Goal: Task Accomplishment & Management: Use online tool/utility

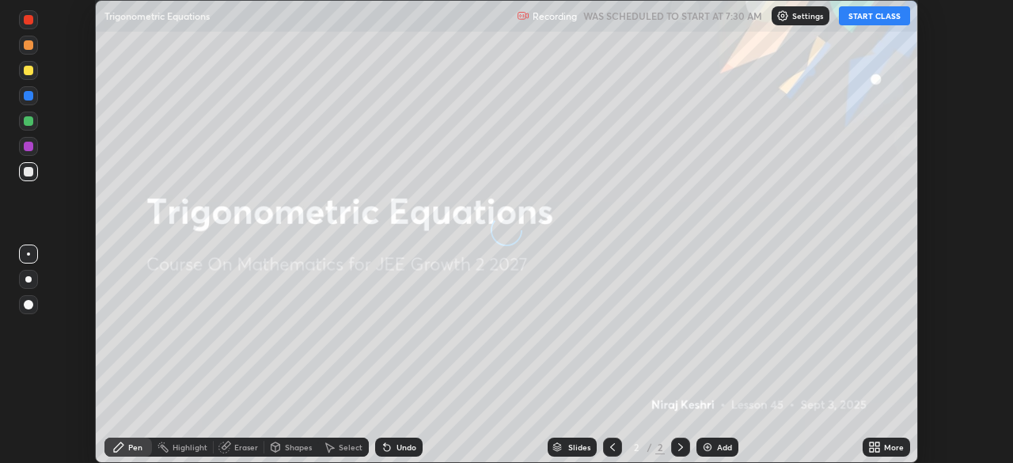
scroll to position [463, 1012]
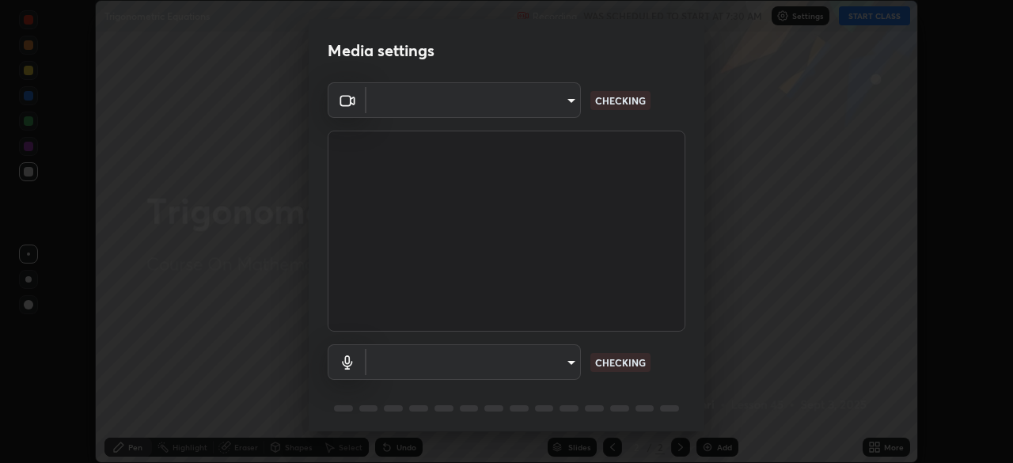
click at [565, 362] on body "Erase all Trigonometric Equations Recording WAS SCHEDULED TO START AT 7:30 AM S…" at bounding box center [506, 231] width 1013 height 463
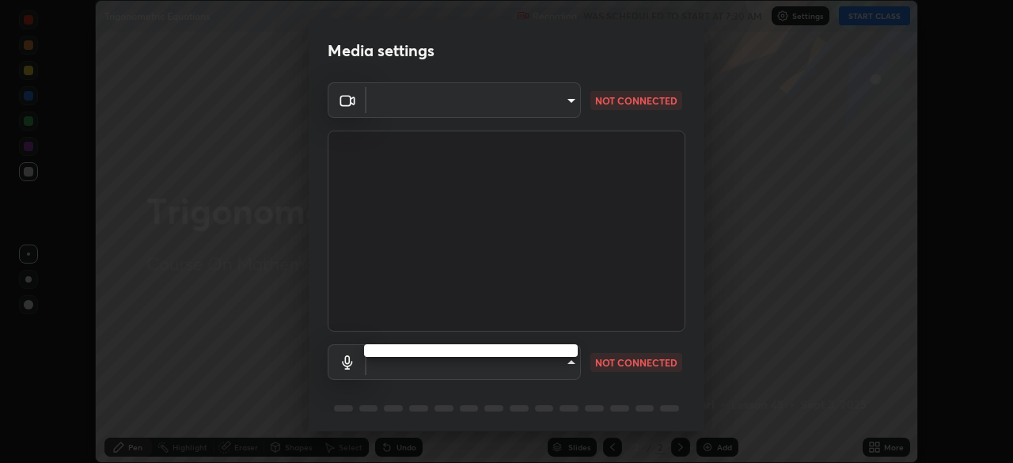
type input "b0dbb3b92abe51c0a200421dabcc31d5eeb9cbda50854e8bbcee9f88c8f391b2"
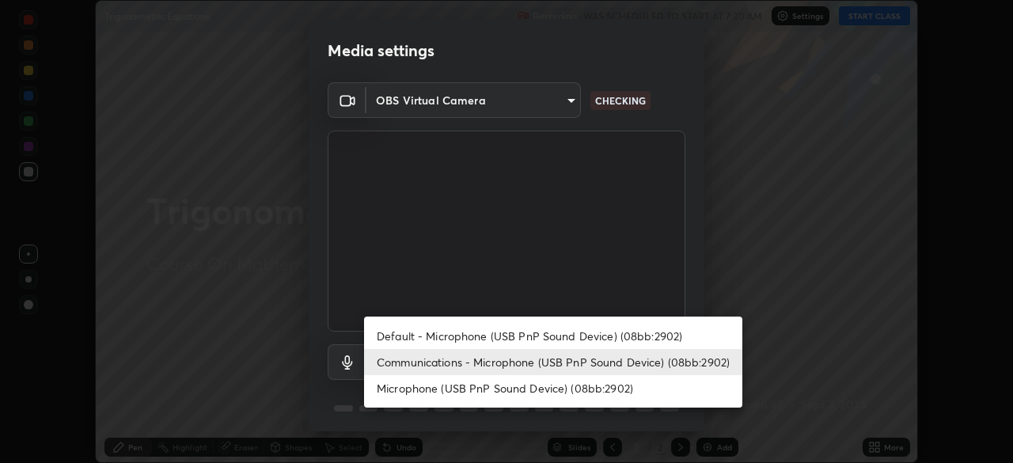
click at [533, 337] on li "Default - Microphone (USB PnP Sound Device) (08bb:2902)" at bounding box center [553, 336] width 378 height 26
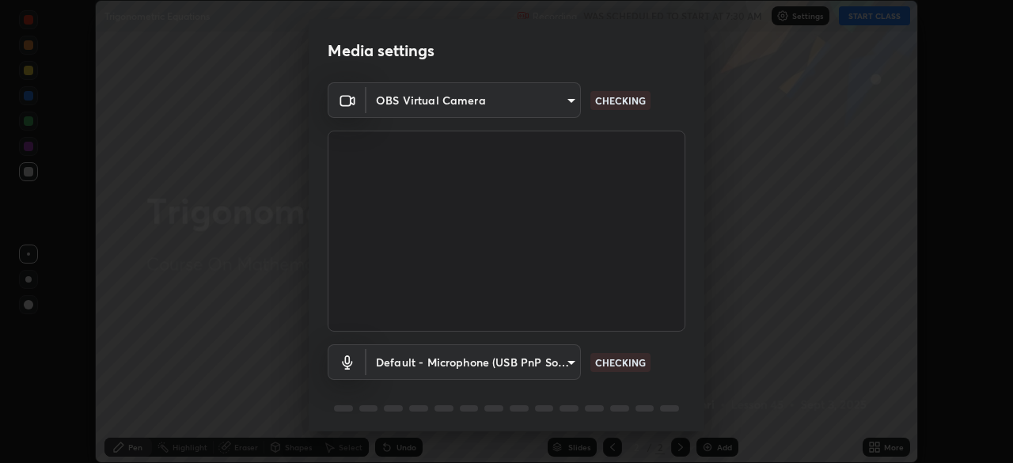
click at [535, 366] on body "Erase all Trigonometric Equations Recording WAS SCHEDULED TO START AT 7:30 AM S…" at bounding box center [506, 231] width 1013 height 463
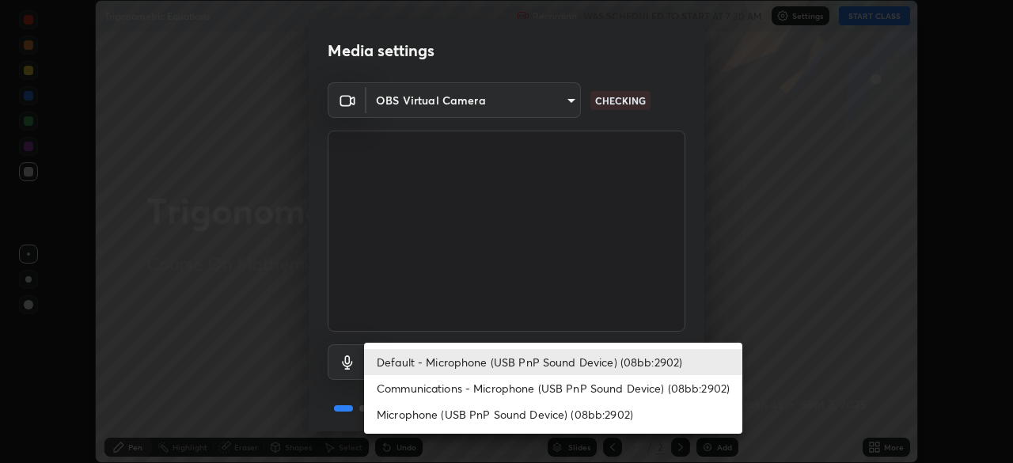
click at [539, 396] on li "Communications - Microphone (USB PnP Sound Device) (08bb:2902)" at bounding box center [553, 388] width 378 height 26
type input "communications"
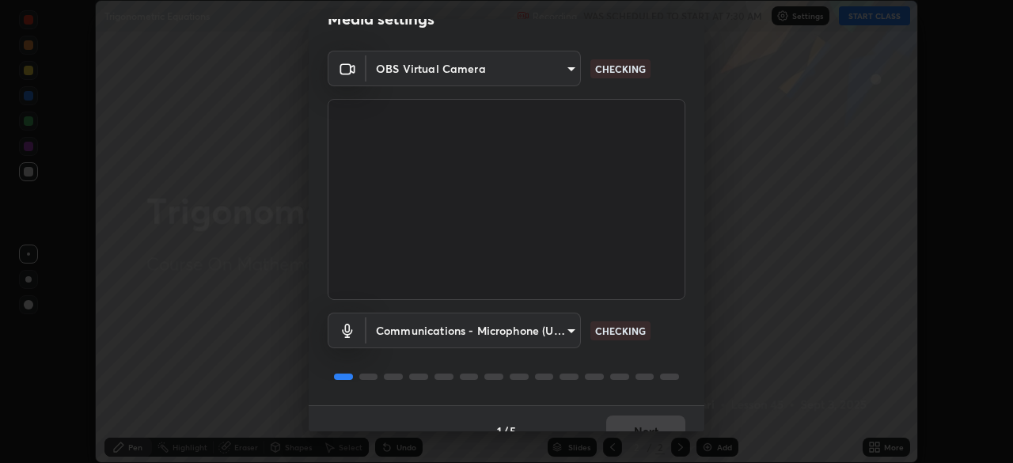
scroll to position [56, 0]
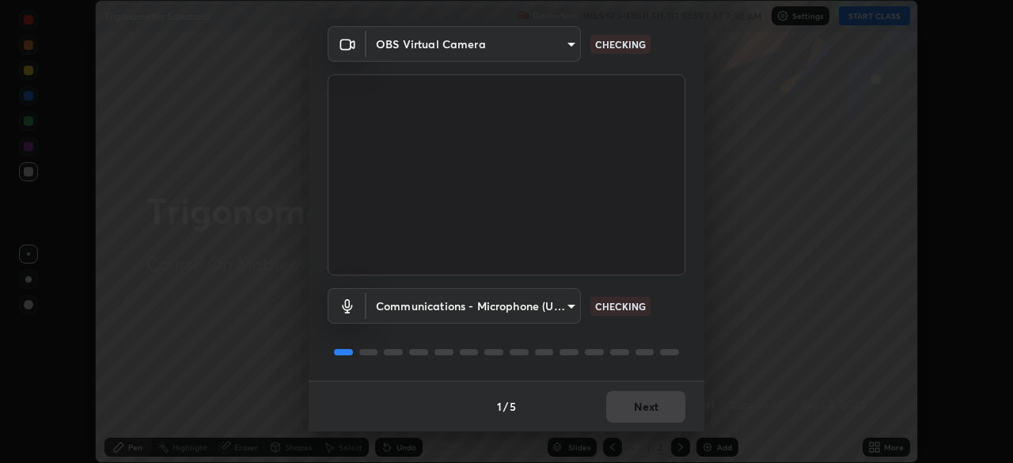
click at [627, 404] on div "1 / 5 Next" at bounding box center [507, 406] width 396 height 51
click at [627, 409] on div "1 / 5 Next" at bounding box center [507, 406] width 396 height 51
click at [631, 407] on div "1 / 5 Next" at bounding box center [507, 406] width 396 height 51
click at [636, 407] on div "1 / 5 Next" at bounding box center [507, 406] width 396 height 51
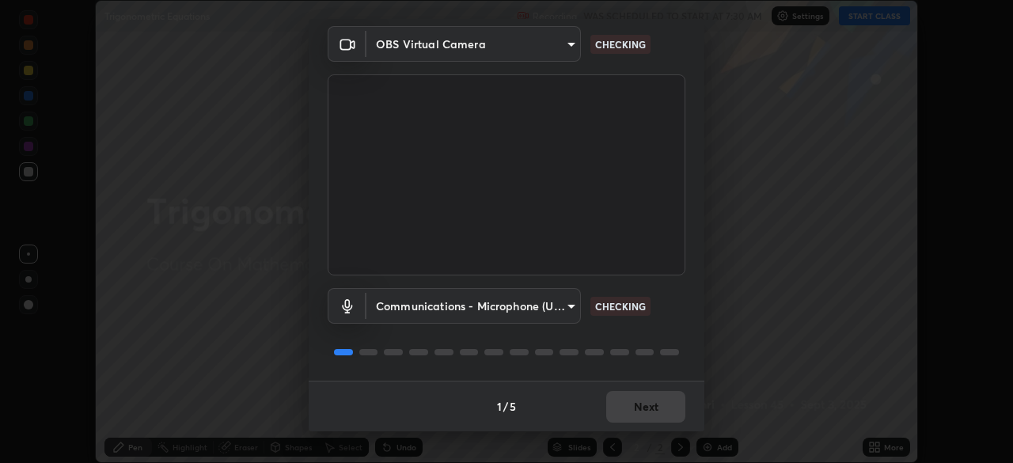
click at [636, 407] on div "1 / 5 Next" at bounding box center [507, 406] width 396 height 51
click at [641, 409] on div "1 / 5 Next" at bounding box center [507, 406] width 396 height 51
click at [638, 411] on div "1 / 5 Next" at bounding box center [507, 406] width 396 height 51
click at [643, 407] on div "1 / 5 Next" at bounding box center [507, 406] width 396 height 51
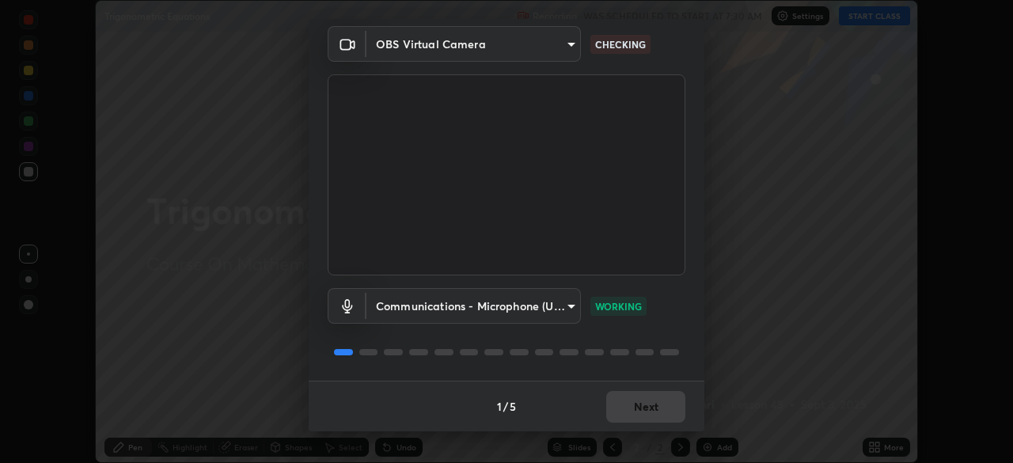
click at [647, 405] on div "1 / 5 Next" at bounding box center [507, 406] width 396 height 51
click at [644, 406] on div "1 / 5 Next" at bounding box center [507, 406] width 396 height 51
click at [643, 408] on button "Next" at bounding box center [645, 407] width 79 height 32
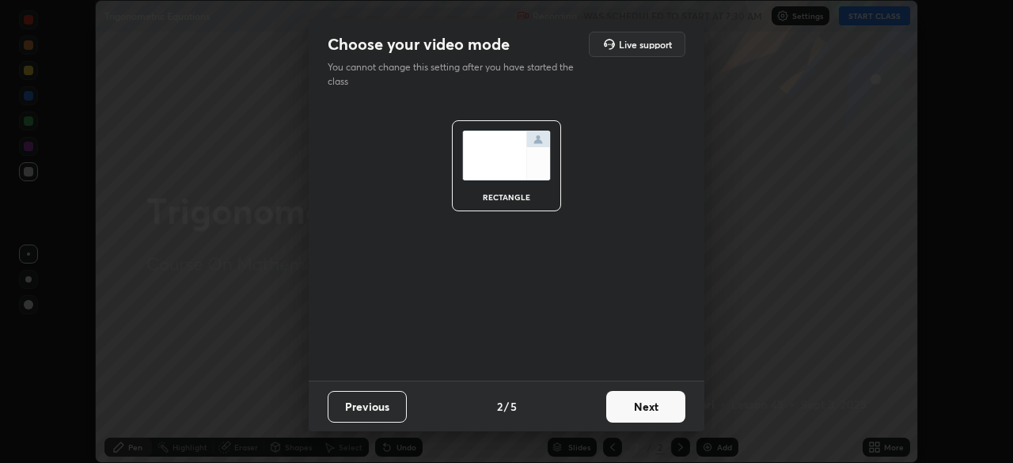
scroll to position [0, 0]
click at [646, 408] on button "Next" at bounding box center [645, 407] width 79 height 32
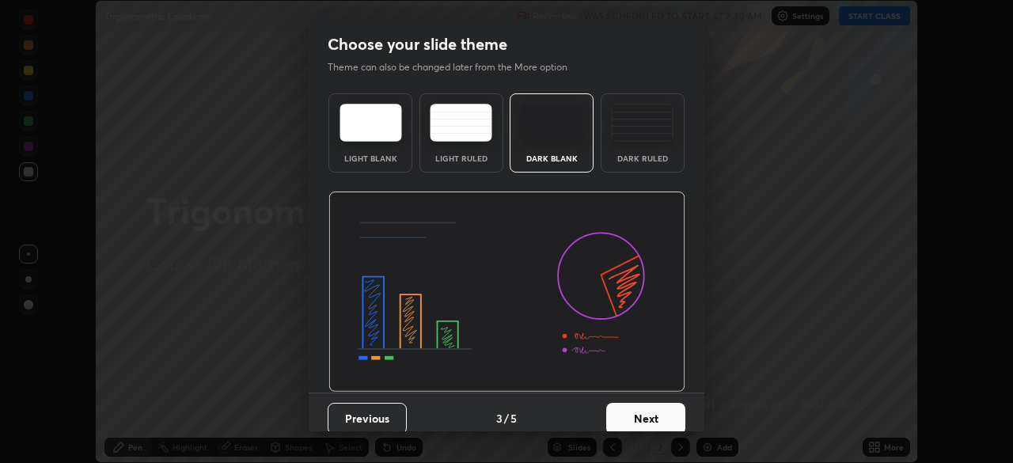
click at [659, 406] on button "Next" at bounding box center [645, 419] width 79 height 32
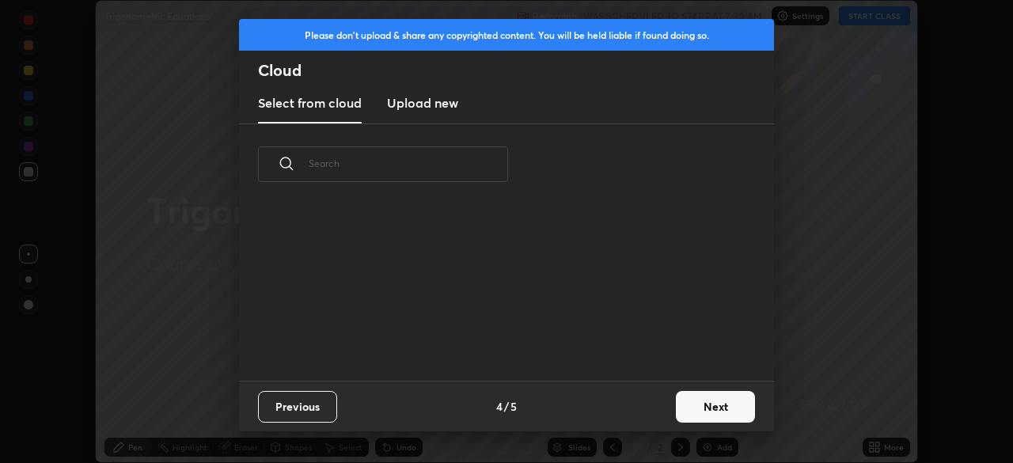
click at [691, 409] on button "Next" at bounding box center [715, 407] width 79 height 32
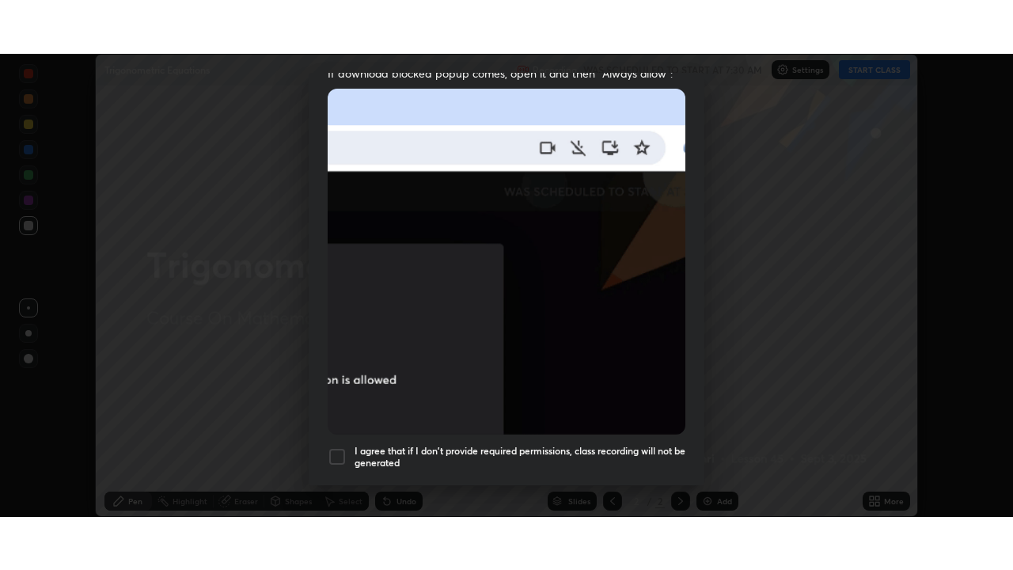
scroll to position [378, 0]
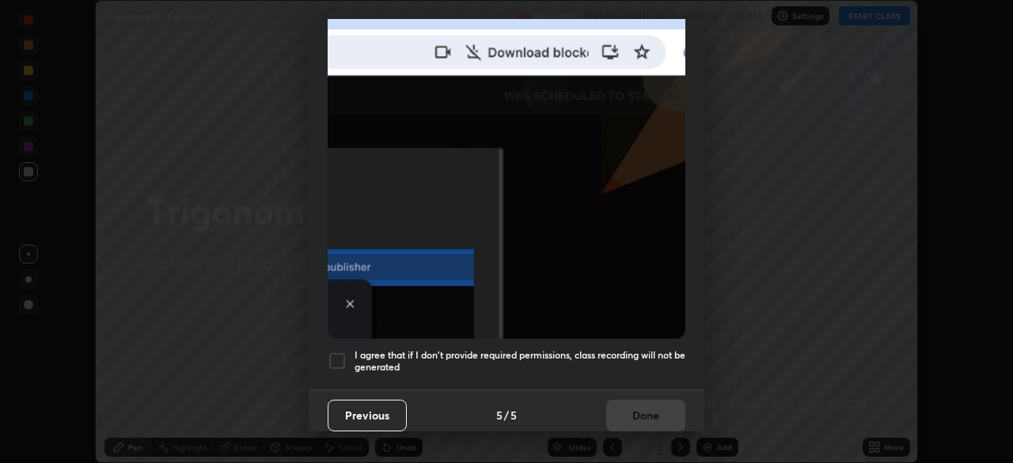
click at [337, 351] on div at bounding box center [337, 360] width 19 height 19
click at [636, 409] on button "Done" at bounding box center [645, 416] width 79 height 32
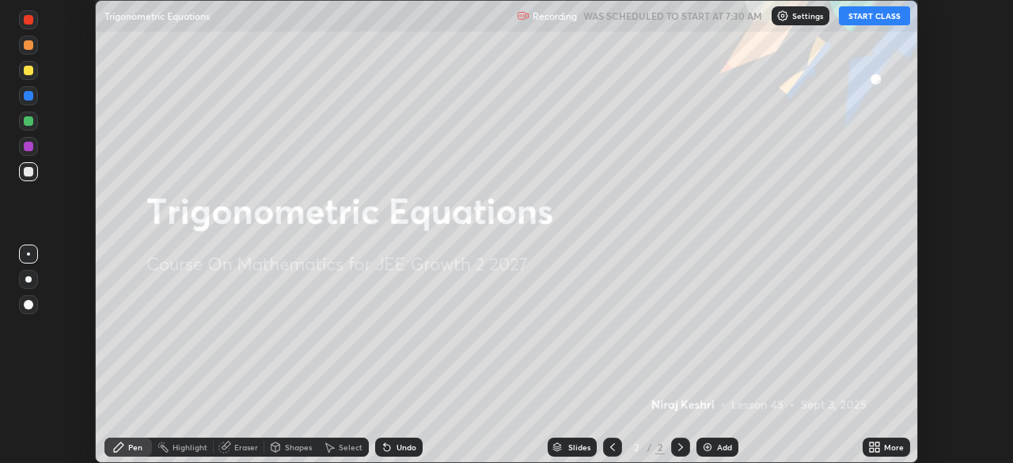
click at [871, 13] on button "START CLASS" at bounding box center [874, 15] width 71 height 19
click at [877, 449] on icon at bounding box center [877, 450] width 4 height 4
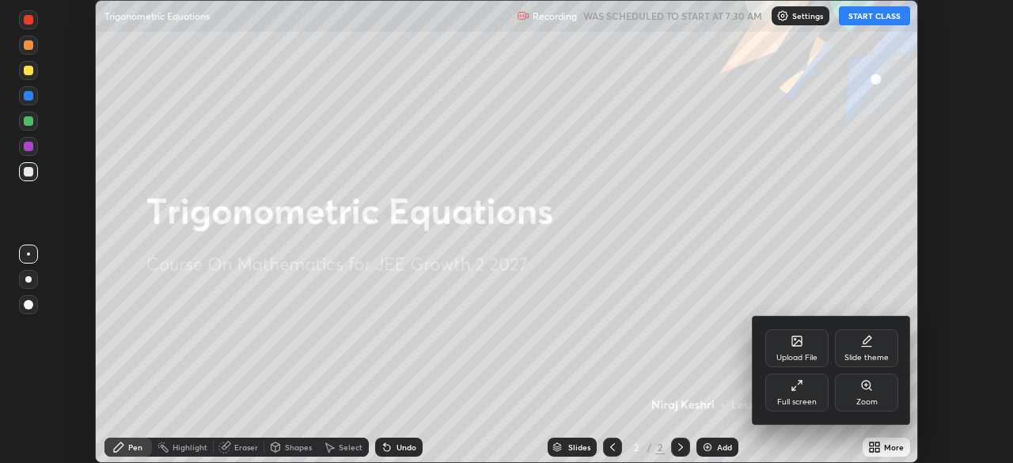
click at [788, 389] on div "Full screen" at bounding box center [796, 392] width 63 height 38
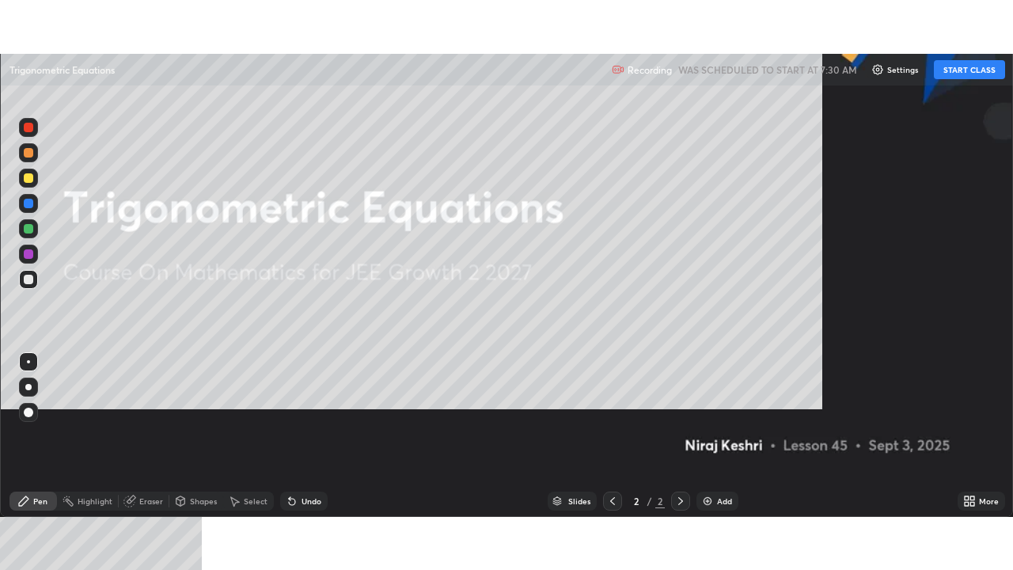
scroll to position [570, 1013]
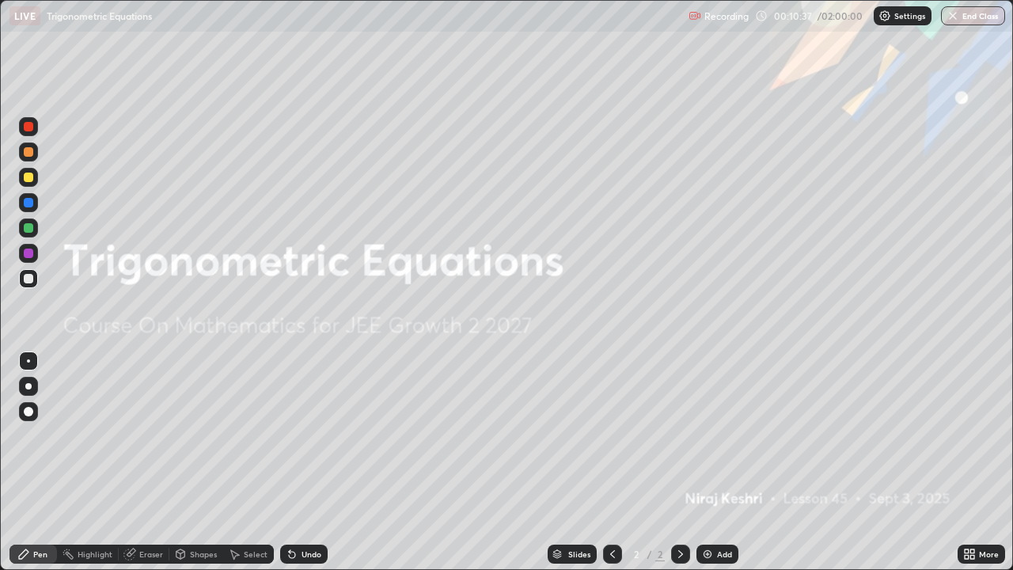
click at [719, 462] on div "Add" at bounding box center [717, 553] width 42 height 19
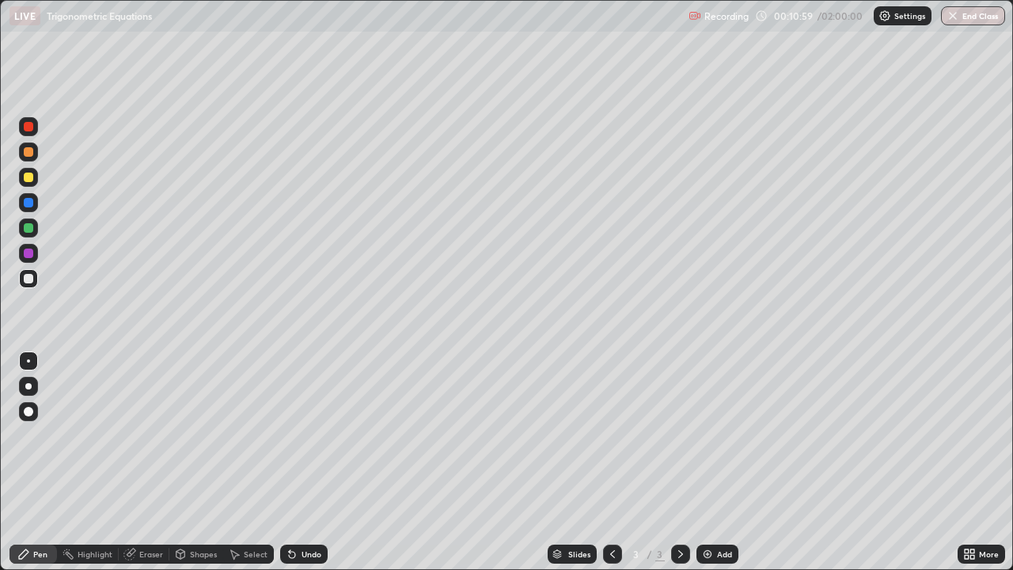
click at [304, 462] on div "Undo" at bounding box center [311, 554] width 20 height 8
click at [301, 462] on div "Undo" at bounding box center [311, 554] width 20 height 8
click at [305, 462] on div "Undo" at bounding box center [311, 554] width 20 height 8
click at [305, 462] on div "Undo" at bounding box center [303, 553] width 47 height 19
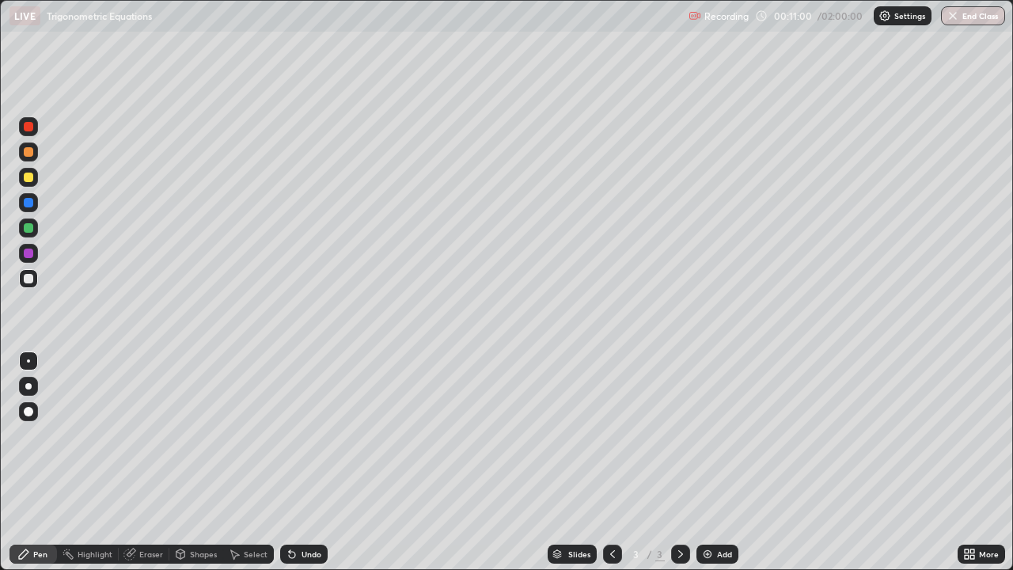
click at [305, 462] on div "Undo" at bounding box center [303, 553] width 47 height 19
click at [308, 462] on div "Undo" at bounding box center [303, 553] width 47 height 19
click at [307, 462] on div "Undo" at bounding box center [311, 554] width 20 height 8
click at [314, 462] on div "Undo" at bounding box center [303, 553] width 47 height 19
click at [309, 462] on div "Undo" at bounding box center [311, 554] width 20 height 8
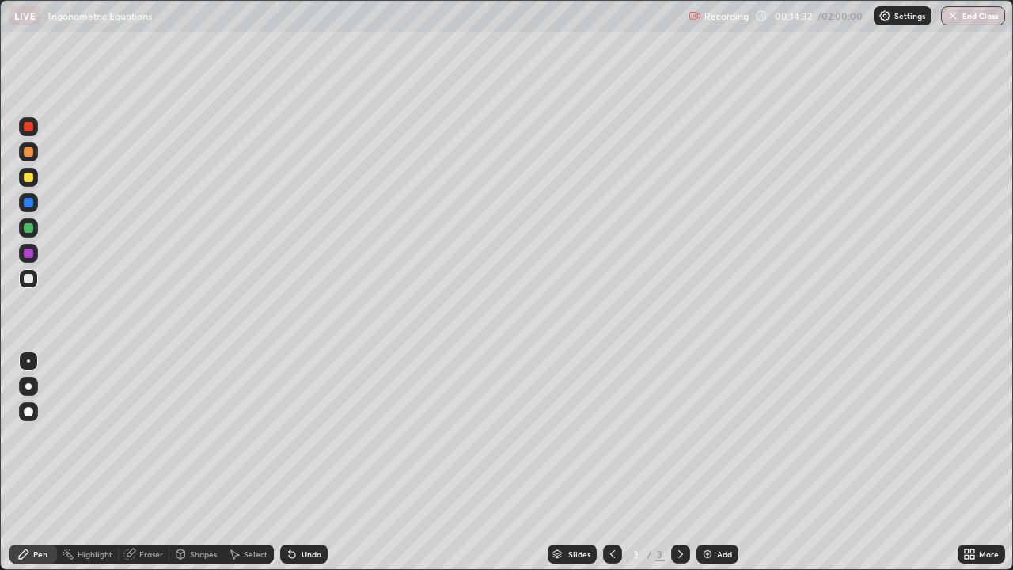
click at [37, 182] on div at bounding box center [28, 177] width 19 height 25
click at [28, 284] on div at bounding box center [28, 278] width 19 height 19
click at [137, 462] on div "Eraser" at bounding box center [144, 553] width 51 height 19
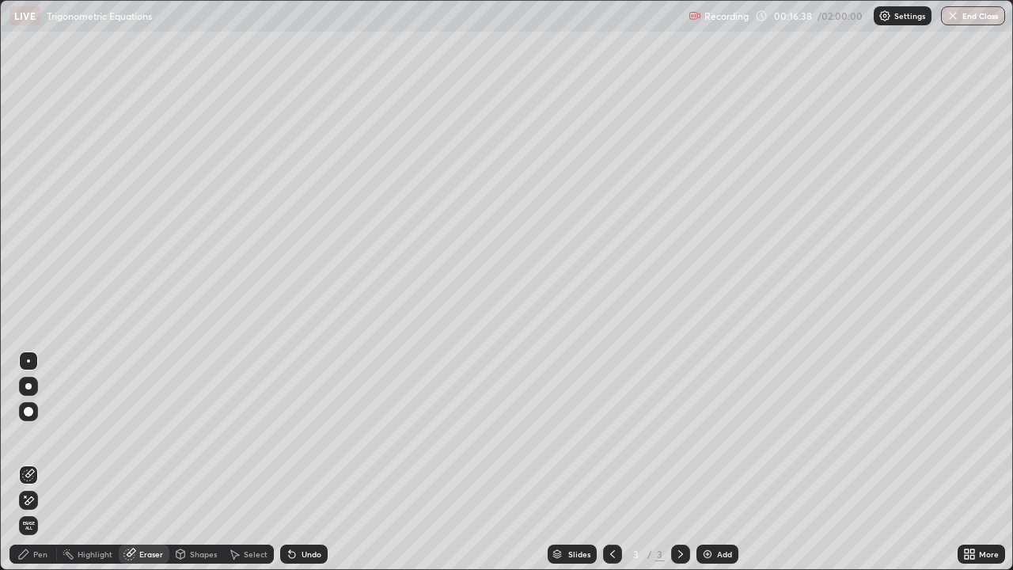
click at [28, 408] on div at bounding box center [28, 411] width 9 height 9
click at [29, 462] on icon at bounding box center [23, 554] width 13 height 13
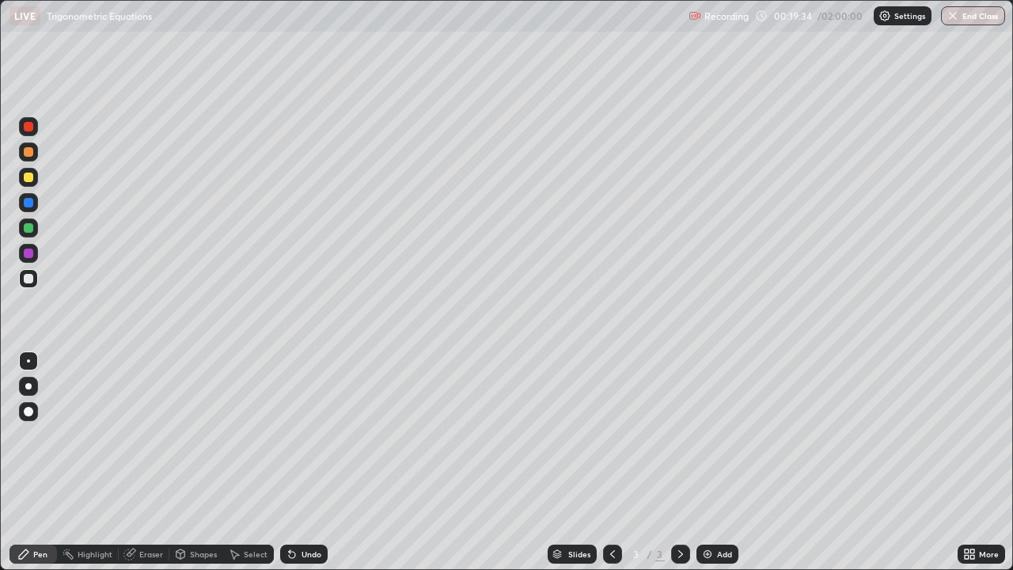
click at [721, 462] on div "Add" at bounding box center [724, 554] width 15 height 8
click at [28, 178] on div at bounding box center [28, 176] width 9 height 9
click at [301, 462] on div "Undo" at bounding box center [311, 554] width 20 height 8
click at [308, 462] on div "Undo" at bounding box center [303, 553] width 47 height 19
click at [34, 281] on div at bounding box center [28, 278] width 19 height 19
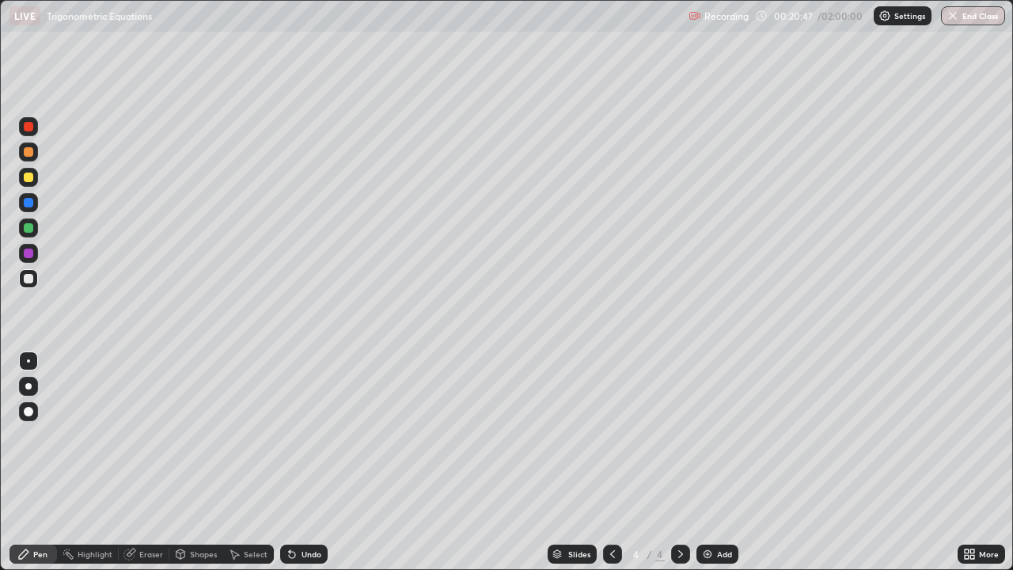
click at [30, 231] on div at bounding box center [28, 227] width 9 height 9
click at [30, 281] on div at bounding box center [28, 278] width 9 height 9
click at [708, 462] on div "Add" at bounding box center [717, 553] width 42 height 19
click at [306, 462] on div "Undo" at bounding box center [311, 554] width 20 height 8
click at [302, 462] on div "Undo" at bounding box center [311, 554] width 20 height 8
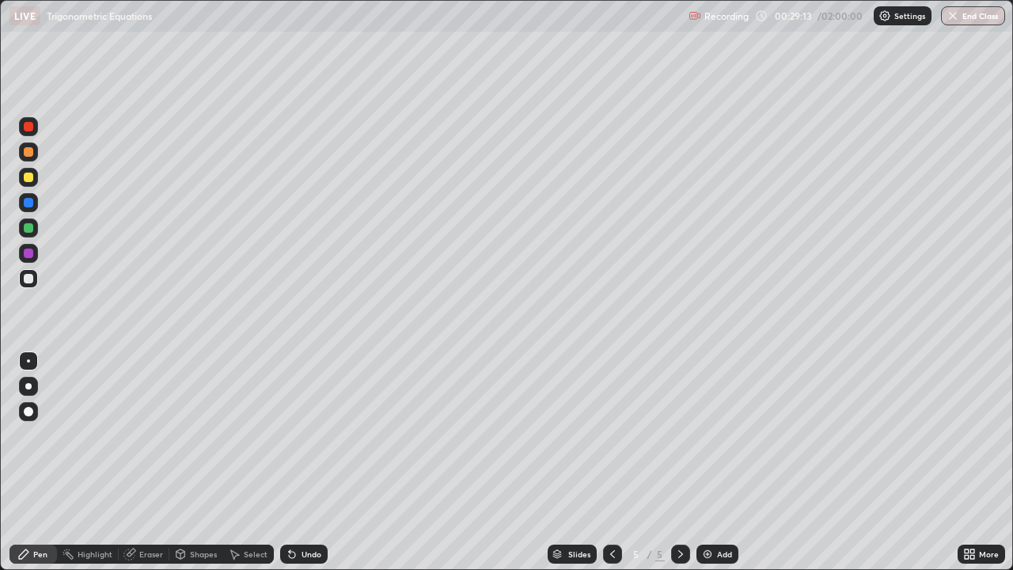
click at [30, 180] on div at bounding box center [28, 176] width 9 height 9
click at [611, 462] on icon at bounding box center [612, 554] width 13 height 13
click at [679, 462] on icon at bounding box center [680, 554] width 13 height 13
click at [29, 275] on div at bounding box center [28, 278] width 9 height 9
click at [305, 462] on div "Undo" at bounding box center [311, 554] width 20 height 8
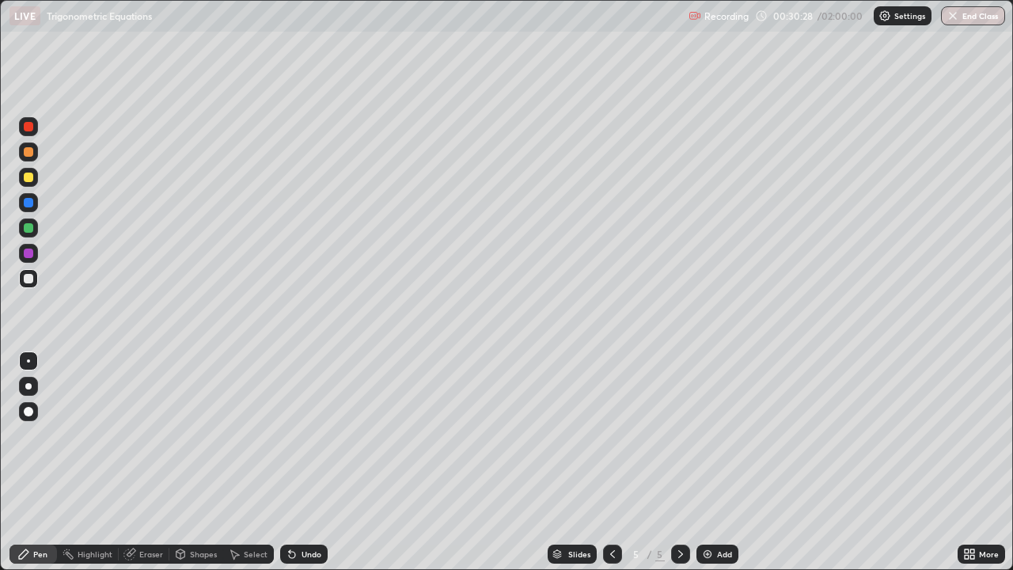
click at [306, 462] on div "Undo" at bounding box center [311, 554] width 20 height 8
click at [609, 462] on icon at bounding box center [612, 554] width 13 height 13
click at [680, 462] on icon at bounding box center [680, 554] width 13 height 13
click at [301, 462] on div "Undo" at bounding box center [311, 554] width 20 height 8
click at [687, 462] on div at bounding box center [680, 554] width 19 height 32
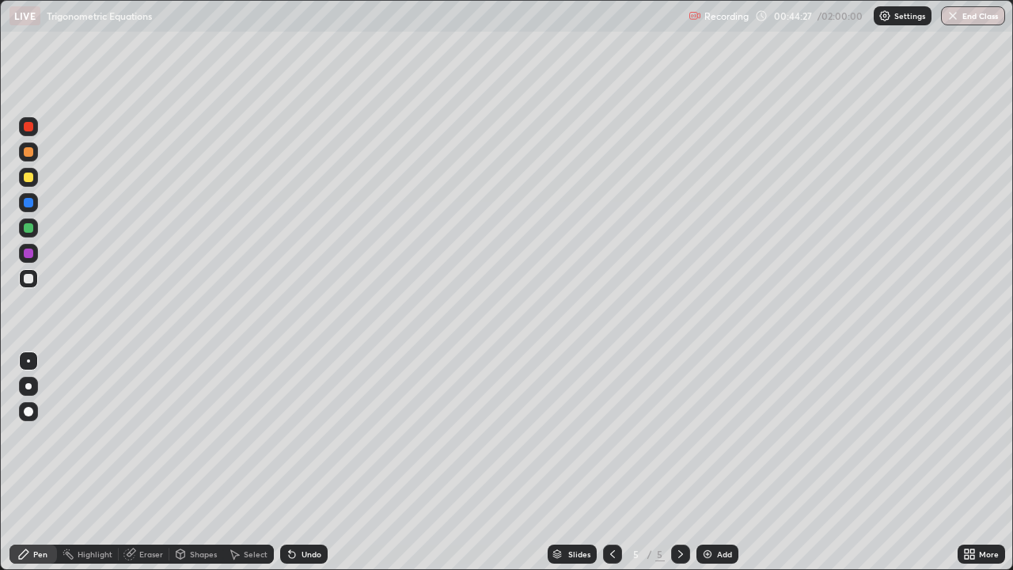
click at [769, 462] on div "Slides 5 / 5 Add" at bounding box center [643, 554] width 630 height 32
click at [708, 462] on img at bounding box center [707, 554] width 13 height 13
click at [619, 462] on div at bounding box center [612, 553] width 19 height 19
click at [677, 462] on icon at bounding box center [680, 554] width 13 height 13
click at [147, 462] on div "Eraser" at bounding box center [151, 554] width 24 height 8
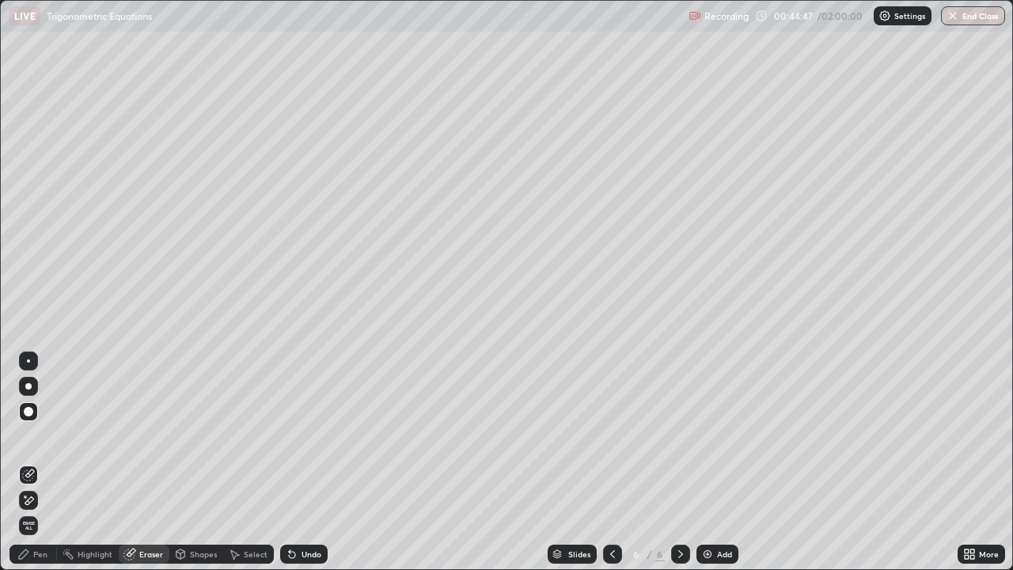
click at [39, 462] on div "Pen" at bounding box center [40, 554] width 14 height 8
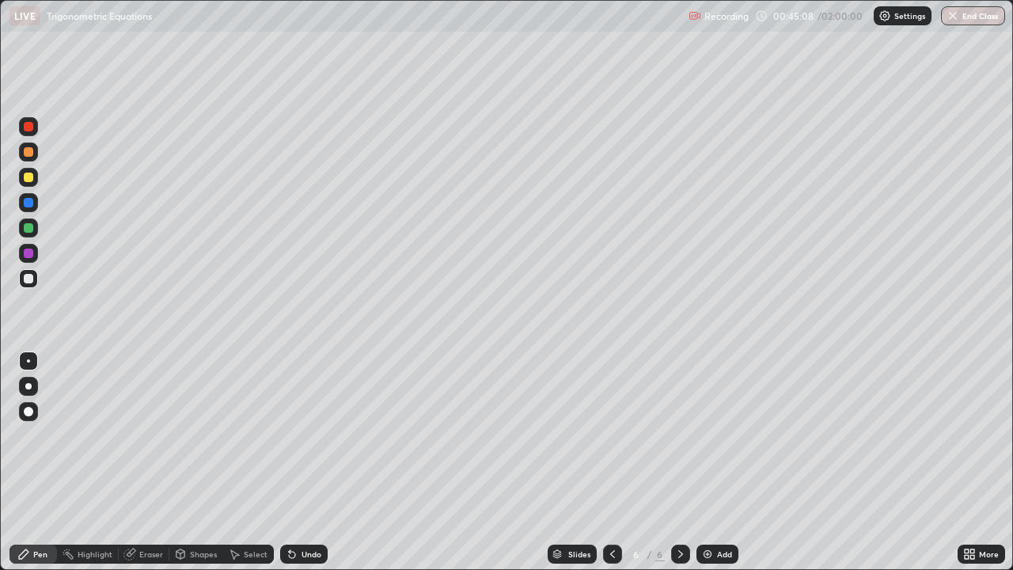
click at [608, 462] on icon at bounding box center [612, 554] width 13 height 13
click at [152, 462] on div "Eraser" at bounding box center [151, 554] width 24 height 8
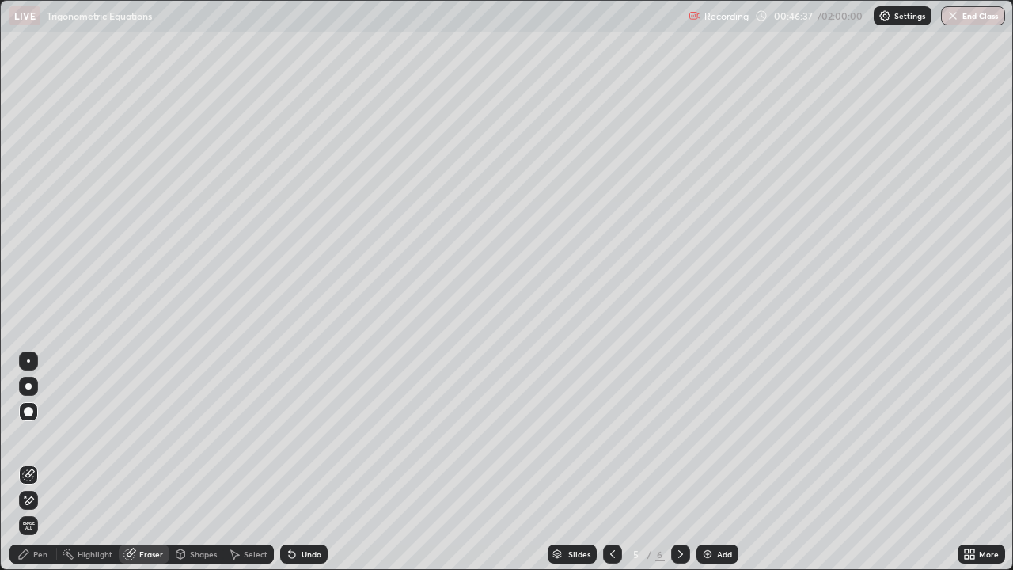
click at [48, 462] on div "Pen" at bounding box center [32, 553] width 47 height 19
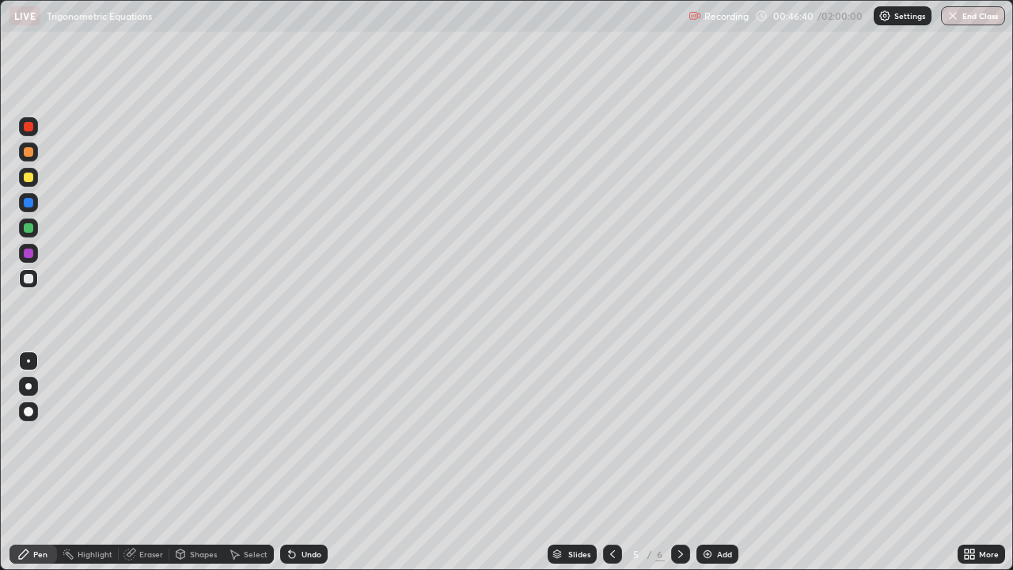
click at [680, 462] on icon at bounding box center [680, 554] width 13 height 13
click at [144, 462] on div "Eraser" at bounding box center [151, 554] width 24 height 8
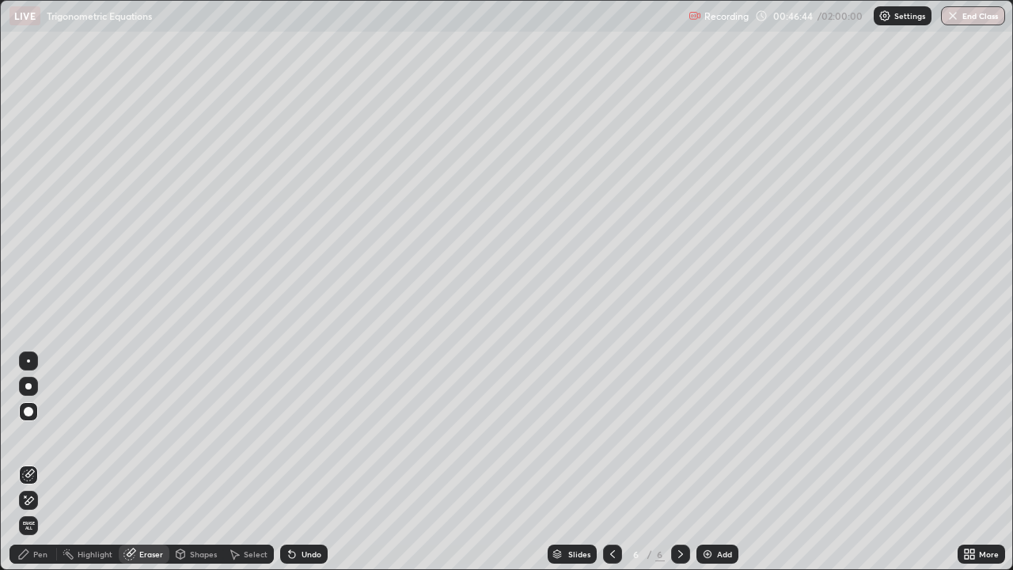
click at [611, 462] on icon at bounding box center [612, 554] width 13 height 13
click at [679, 462] on icon at bounding box center [680, 554] width 13 height 13
click at [28, 361] on div at bounding box center [28, 360] width 3 height 3
click at [28, 462] on icon at bounding box center [23, 554] width 13 height 13
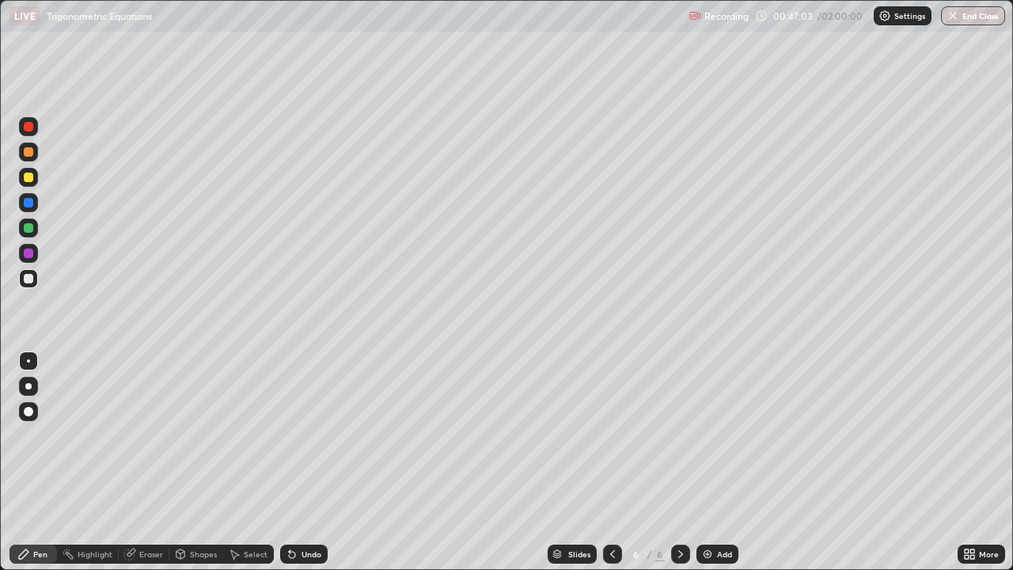
click at [147, 462] on div "Eraser" at bounding box center [151, 554] width 24 height 8
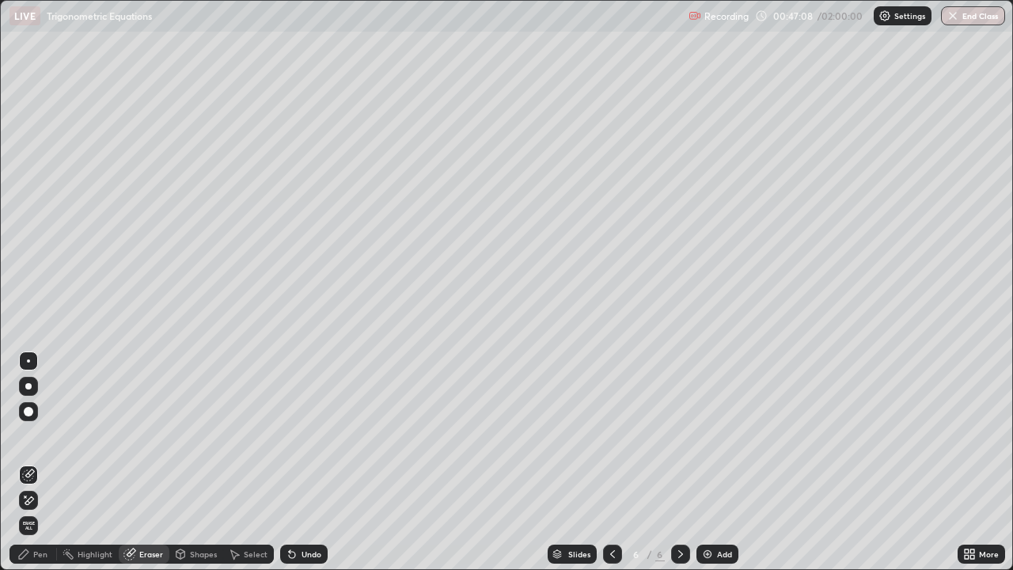
click at [33, 462] on div "Pen" at bounding box center [40, 554] width 14 height 8
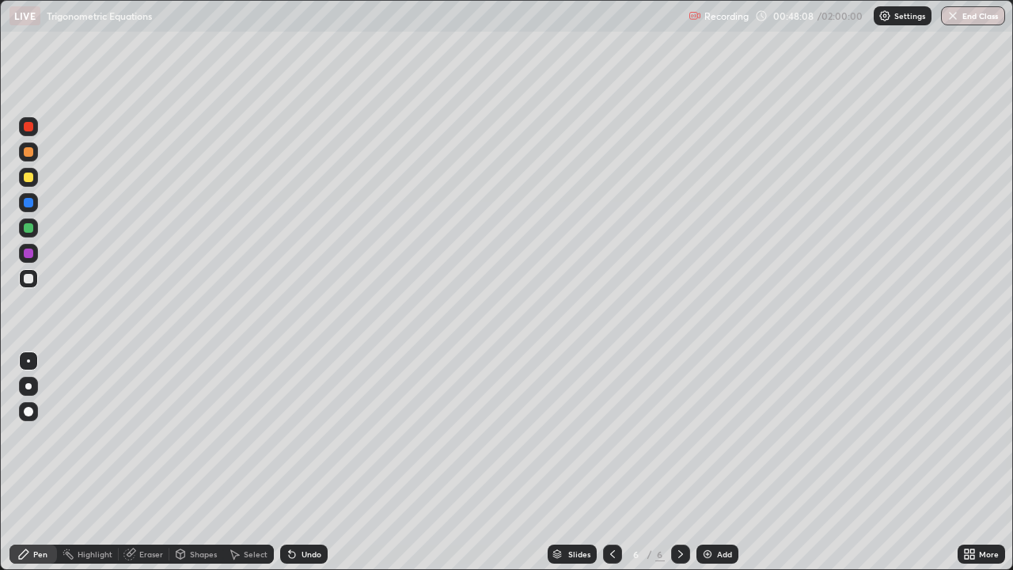
click at [323, 462] on div "Undo" at bounding box center [303, 553] width 47 height 19
click at [304, 462] on div "Undo" at bounding box center [303, 553] width 47 height 19
click at [36, 147] on div at bounding box center [28, 151] width 19 height 19
click at [313, 462] on div "Undo" at bounding box center [303, 553] width 47 height 19
click at [612, 462] on icon at bounding box center [612, 554] width 13 height 13
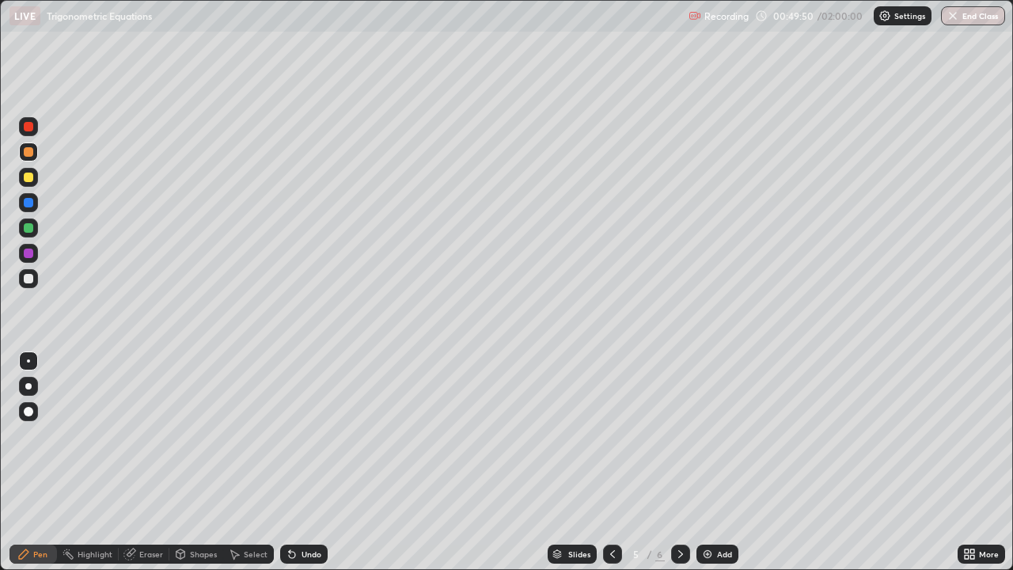
click at [679, 462] on icon at bounding box center [680, 554] width 13 height 13
click at [613, 462] on icon at bounding box center [612, 554] width 13 height 13
click at [672, 462] on div at bounding box center [680, 553] width 19 height 19
click at [710, 462] on img at bounding box center [707, 554] width 13 height 13
click at [604, 462] on div at bounding box center [612, 553] width 19 height 19
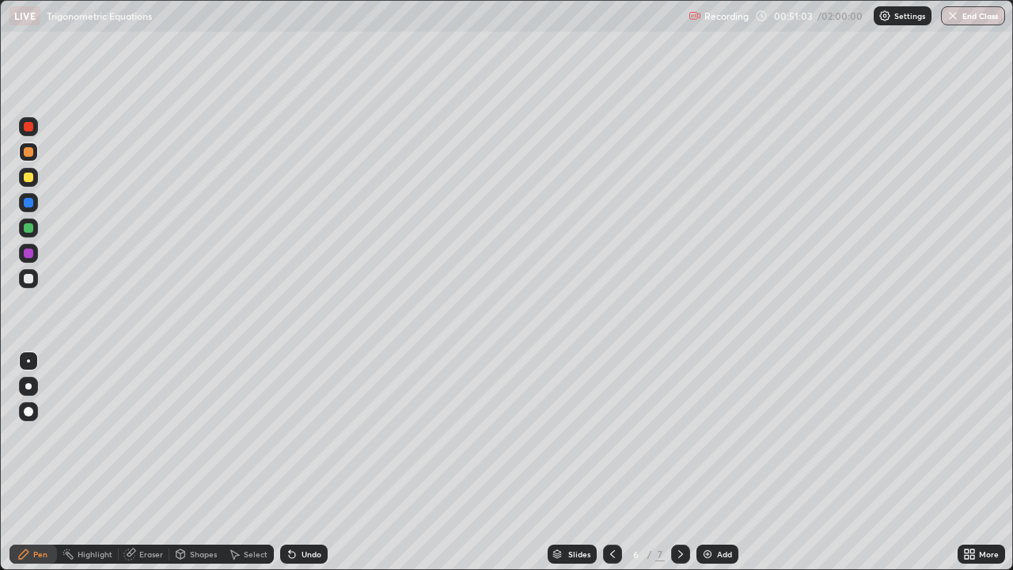
click at [611, 462] on icon at bounding box center [612, 554] width 5 height 8
click at [678, 462] on icon at bounding box center [680, 554] width 13 height 13
click at [684, 462] on icon at bounding box center [680, 554] width 13 height 13
click at [28, 275] on div at bounding box center [28, 278] width 9 height 9
click at [604, 462] on div at bounding box center [612, 553] width 19 height 19
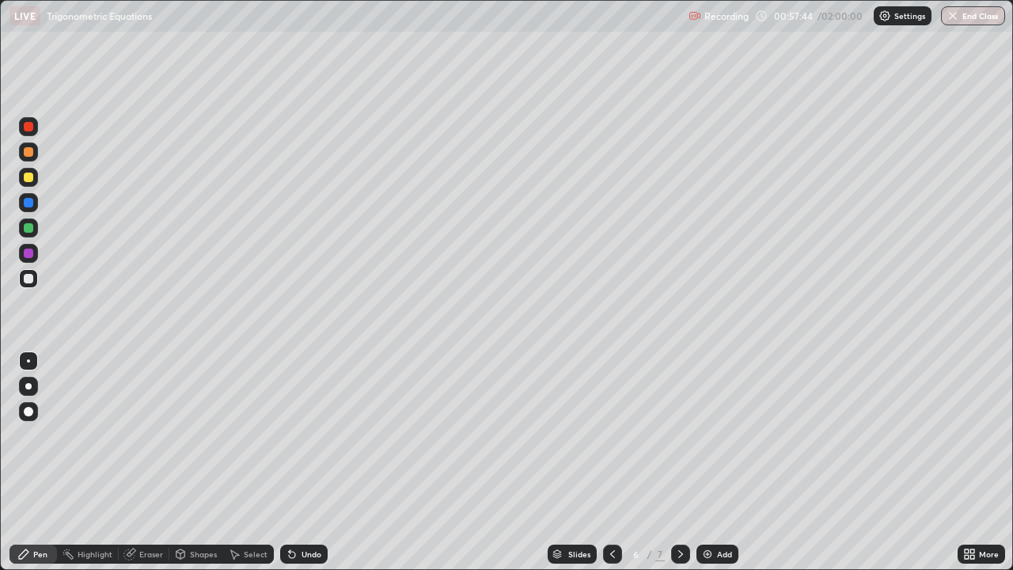
click at [612, 462] on icon at bounding box center [612, 554] width 13 height 13
click at [658, 462] on div "7" at bounding box center [659, 554] width 9 height 14
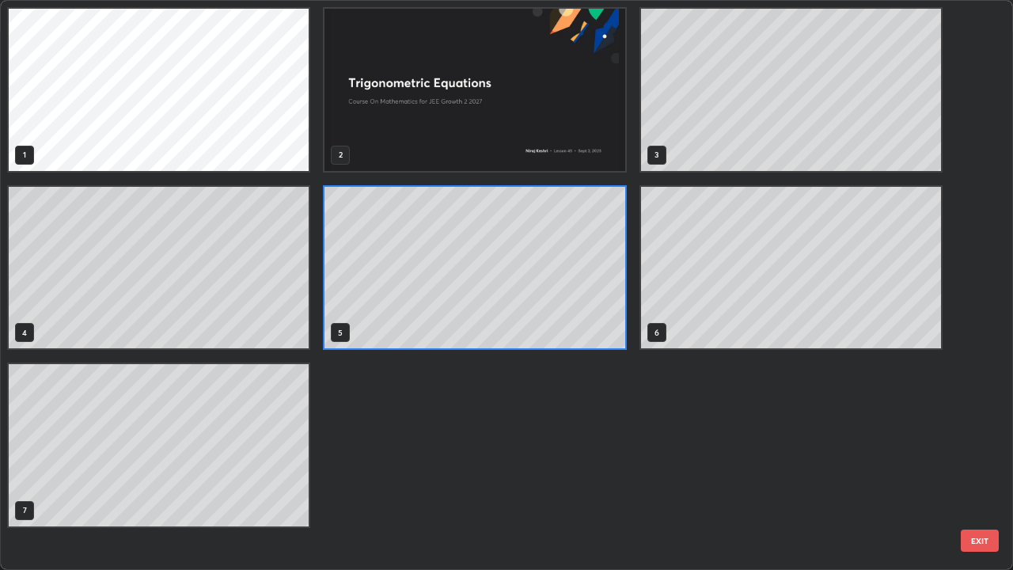
scroll to position [563, 1003]
click at [676, 462] on div "1 2 3 4 5 6 7" at bounding box center [493, 285] width 984 height 568
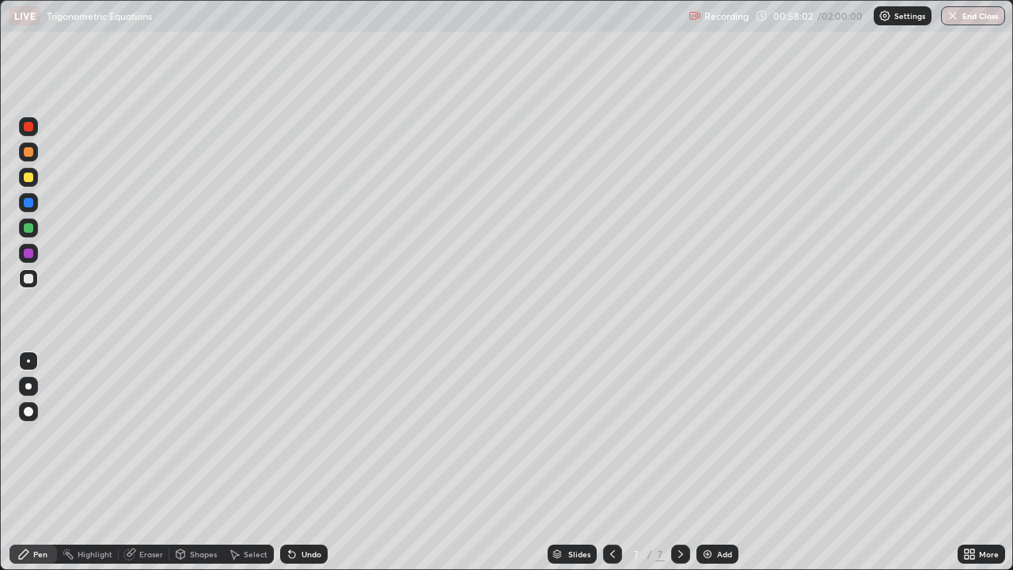
click at [30, 178] on div at bounding box center [28, 176] width 9 height 9
click at [312, 462] on div "Undo" at bounding box center [303, 553] width 47 height 19
click at [610, 462] on icon at bounding box center [612, 554] width 13 height 13
click at [679, 462] on icon at bounding box center [680, 554] width 13 height 13
click at [727, 462] on div "Add" at bounding box center [717, 553] width 42 height 19
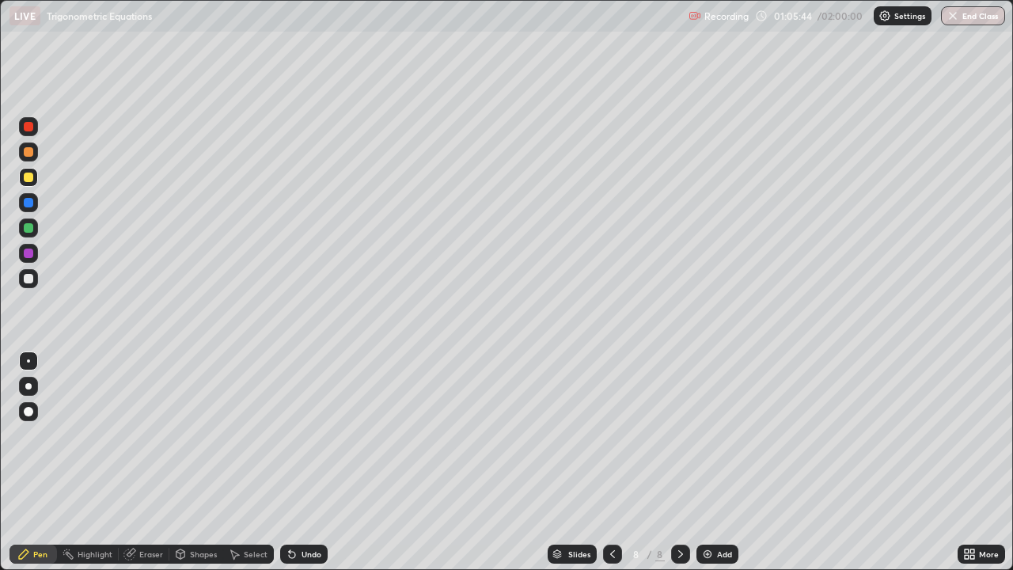
click at [29, 286] on div at bounding box center [28, 278] width 19 height 19
click at [298, 462] on div "Undo" at bounding box center [303, 553] width 47 height 19
click at [301, 462] on div "Undo" at bounding box center [311, 554] width 20 height 8
click at [36, 172] on div at bounding box center [28, 177] width 19 height 19
click at [289, 462] on icon at bounding box center [290, 551] width 2 height 2
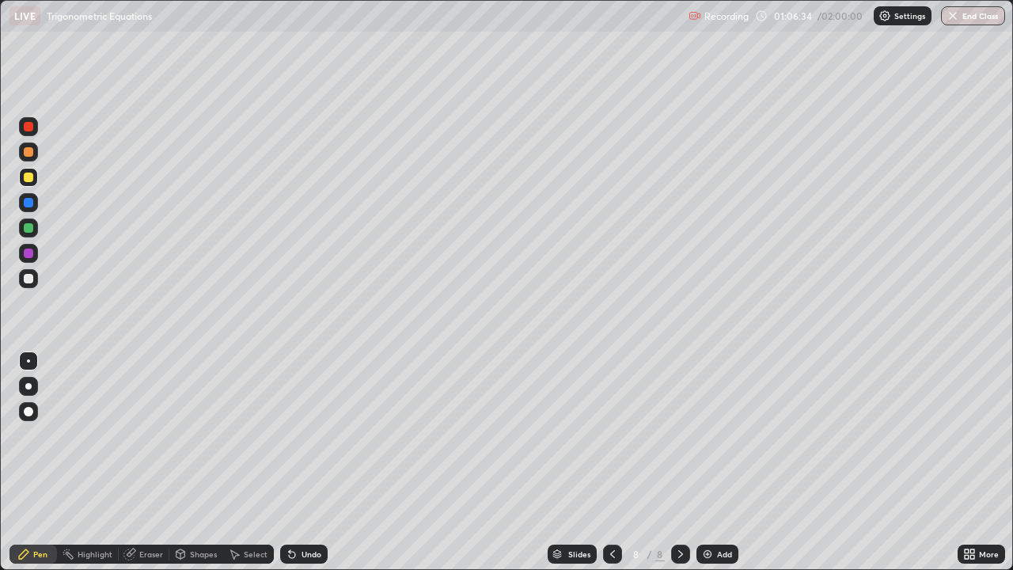
click at [302, 462] on div "Undo" at bounding box center [311, 554] width 20 height 8
click at [20, 233] on div at bounding box center [28, 227] width 19 height 19
click at [35, 283] on div at bounding box center [28, 278] width 19 height 19
click at [719, 462] on div "Add" at bounding box center [724, 554] width 15 height 8
click at [28, 178] on div at bounding box center [28, 176] width 9 height 9
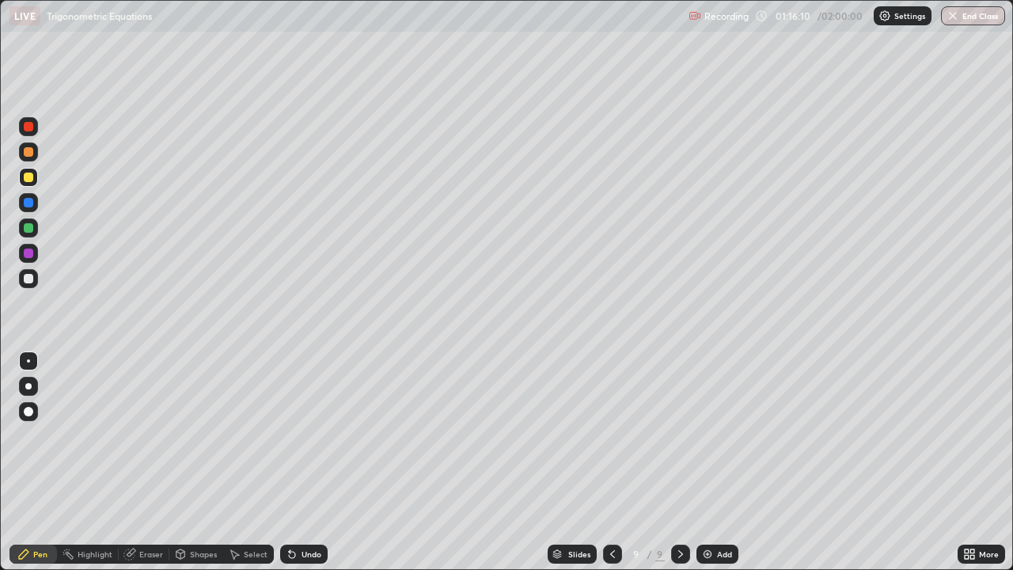
click at [302, 462] on div "Undo" at bounding box center [303, 553] width 47 height 19
click at [298, 462] on div "Undo" at bounding box center [303, 553] width 47 height 19
click at [301, 462] on div "Undo" at bounding box center [311, 554] width 20 height 8
click at [295, 462] on div "Undo" at bounding box center [303, 553] width 47 height 19
click at [307, 462] on div "Undo" at bounding box center [303, 553] width 47 height 19
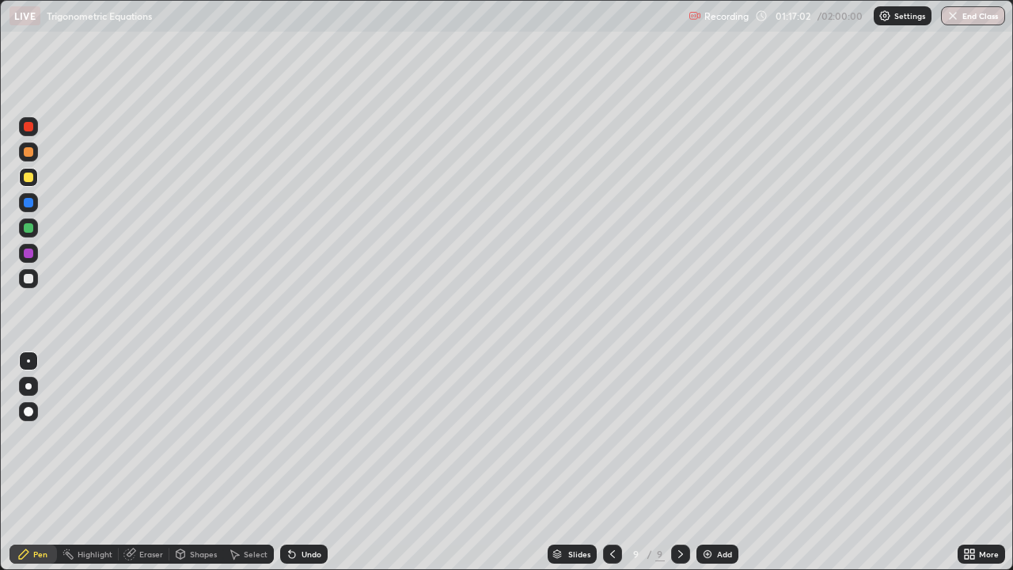
click at [311, 462] on div "Undo" at bounding box center [303, 553] width 47 height 19
click at [312, 462] on div "Undo" at bounding box center [311, 554] width 20 height 8
click at [313, 462] on div "Undo" at bounding box center [311, 554] width 20 height 8
click at [317, 462] on div "Undo" at bounding box center [311, 554] width 20 height 8
click at [313, 462] on div "Undo" at bounding box center [311, 554] width 20 height 8
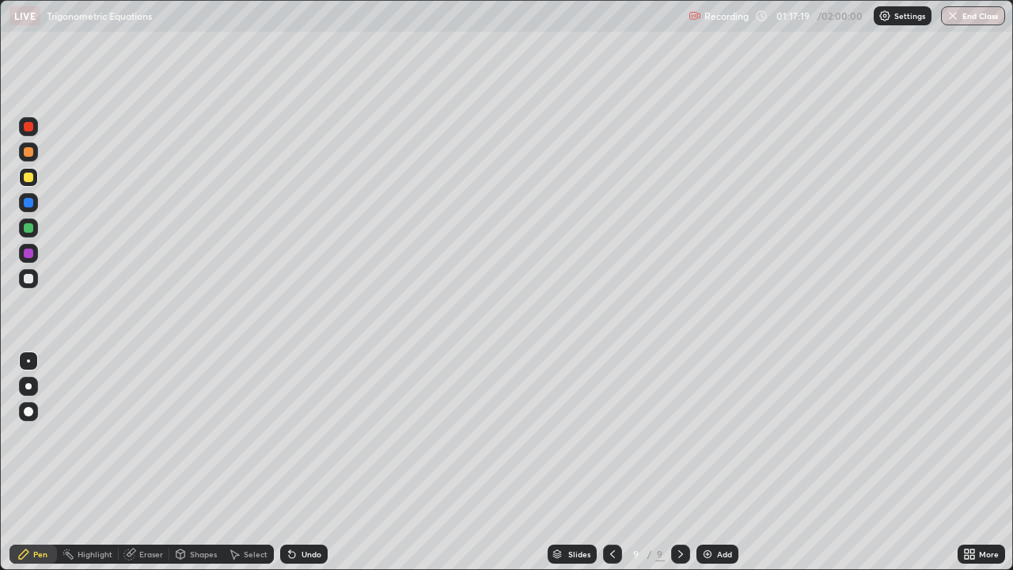
click at [28, 277] on div at bounding box center [28, 278] width 9 height 9
click at [298, 462] on div "Undo" at bounding box center [303, 553] width 47 height 19
click at [718, 462] on div "Add" at bounding box center [724, 554] width 15 height 8
click at [34, 178] on div at bounding box center [28, 177] width 19 height 19
click at [35, 282] on div at bounding box center [28, 278] width 19 height 19
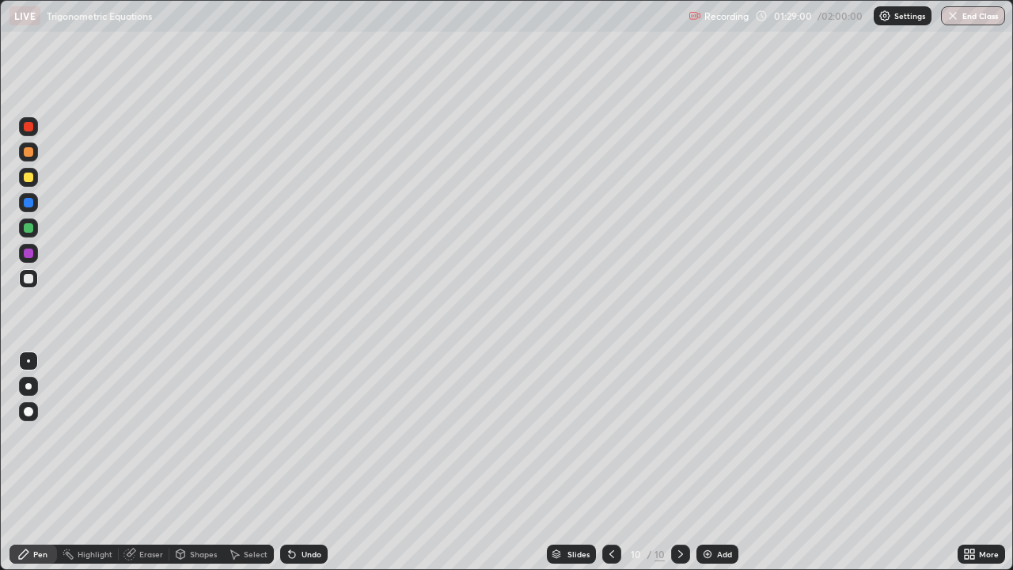
click at [302, 462] on div "Undo" at bounding box center [303, 553] width 47 height 19
click at [31, 175] on div at bounding box center [28, 176] width 9 height 9
click at [28, 277] on div at bounding box center [28, 278] width 9 height 9
click at [139, 462] on div "Eraser" at bounding box center [151, 554] width 24 height 8
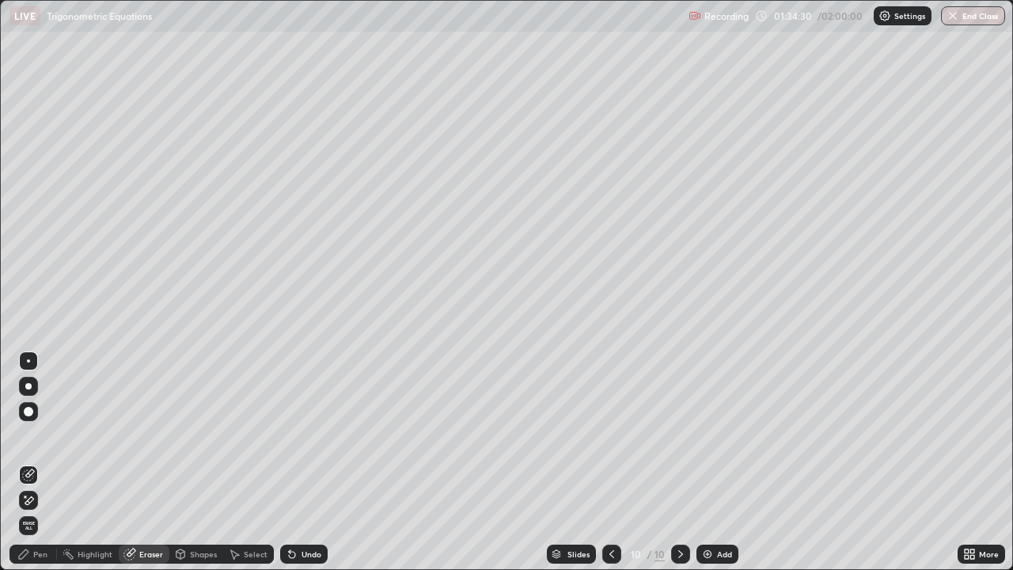
click at [35, 462] on div "Pen" at bounding box center [40, 554] width 14 height 8
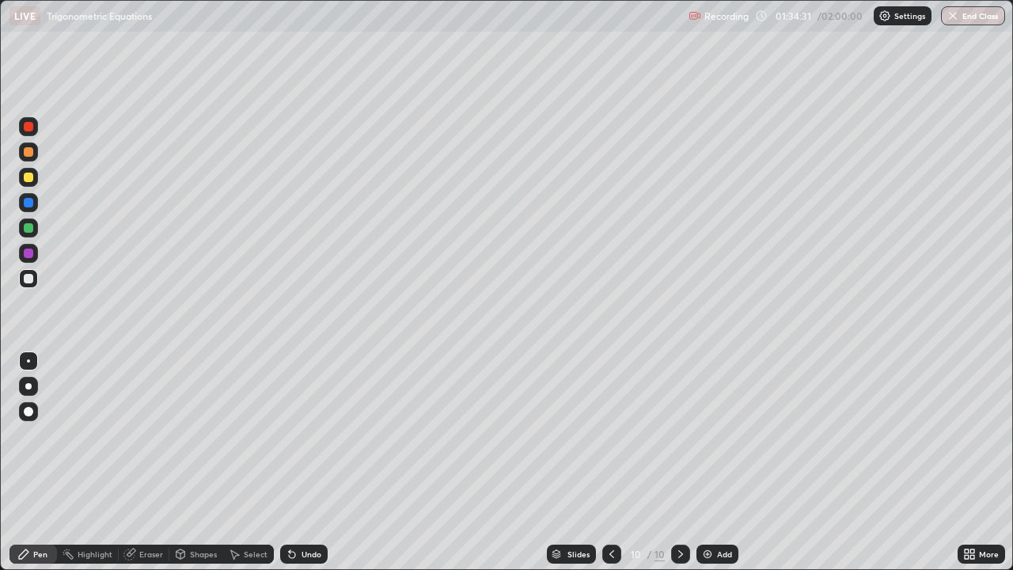
click at [41, 462] on div "Pen" at bounding box center [40, 554] width 14 height 8
click at [720, 462] on div "Add" at bounding box center [717, 553] width 42 height 19
click at [29, 179] on div at bounding box center [28, 176] width 9 height 9
click at [28, 279] on div at bounding box center [28, 278] width 9 height 9
click at [315, 462] on div "Undo" at bounding box center [311, 554] width 20 height 8
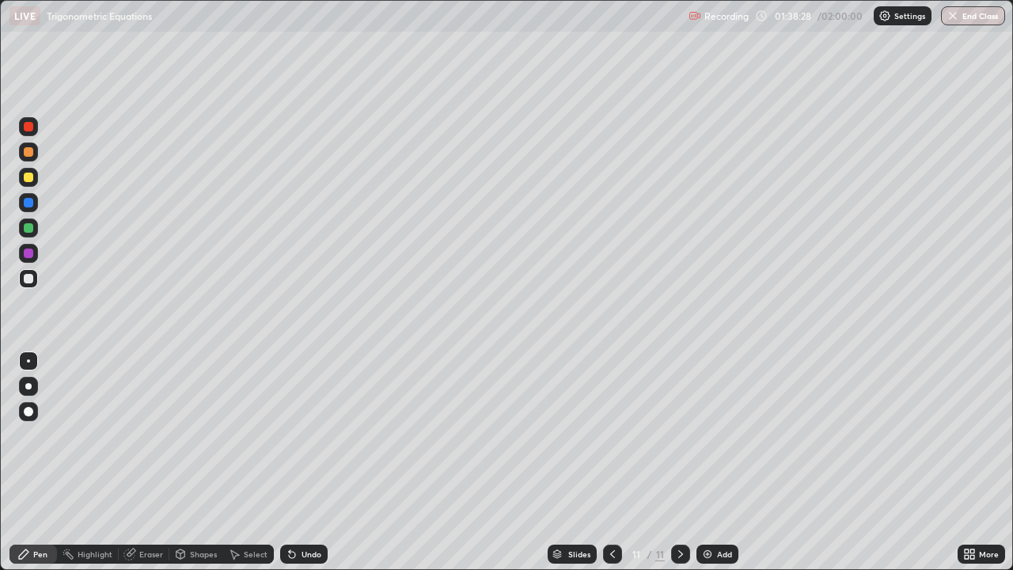
click at [317, 462] on div "Undo" at bounding box center [311, 554] width 20 height 8
click at [303, 462] on div "Undo" at bounding box center [303, 553] width 47 height 19
click at [305, 462] on div "Undo" at bounding box center [303, 553] width 47 height 19
click at [312, 462] on div "Undo" at bounding box center [303, 553] width 47 height 19
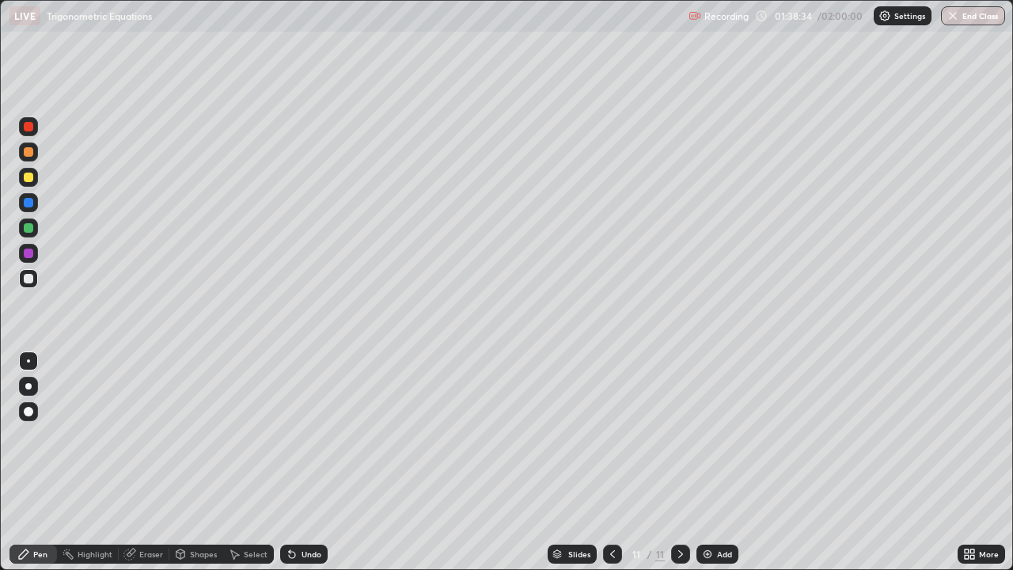
click at [31, 226] on div at bounding box center [28, 227] width 9 height 9
click at [29, 184] on div at bounding box center [28, 177] width 19 height 19
click at [291, 462] on div "Undo" at bounding box center [303, 553] width 47 height 19
click at [304, 462] on div "Undo" at bounding box center [311, 554] width 20 height 8
click at [299, 462] on div "Undo" at bounding box center [303, 553] width 47 height 19
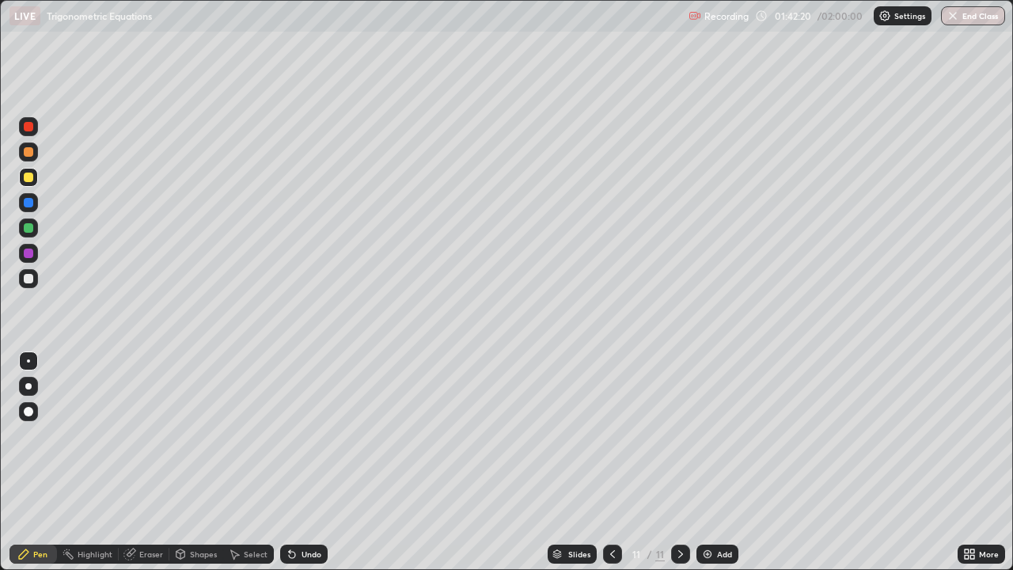
click at [712, 462] on div "Add" at bounding box center [717, 553] width 42 height 19
click at [29, 279] on div at bounding box center [28, 278] width 9 height 9
click at [304, 462] on div "Undo" at bounding box center [311, 554] width 20 height 8
click at [611, 462] on icon at bounding box center [612, 554] width 13 height 13
click at [679, 462] on icon at bounding box center [680, 554] width 13 height 13
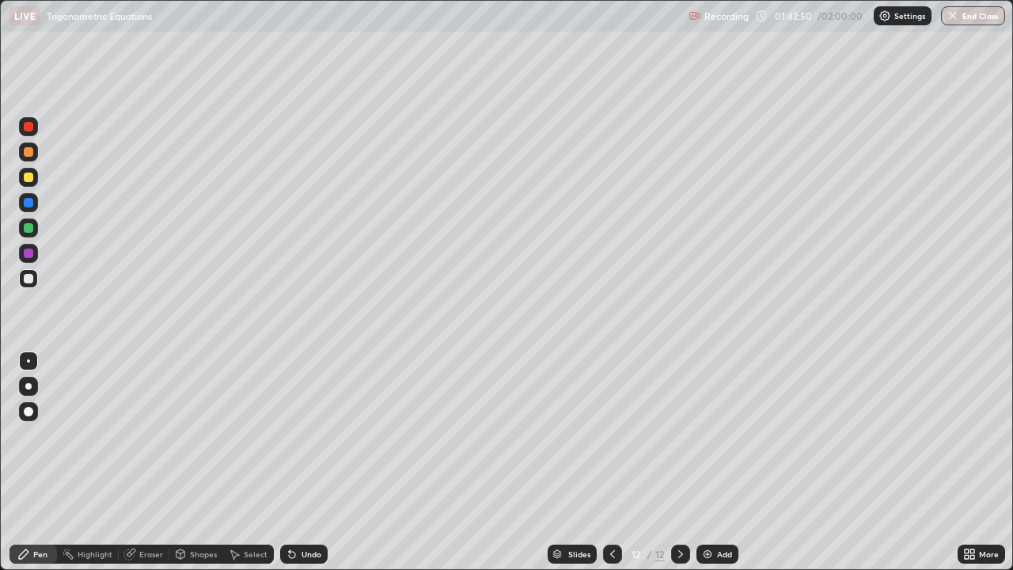
click at [611, 462] on icon at bounding box center [612, 554] width 13 height 13
click at [672, 462] on div at bounding box center [680, 553] width 19 height 19
click at [30, 177] on div at bounding box center [28, 176] width 9 height 9
click at [306, 462] on div "Undo" at bounding box center [311, 554] width 20 height 8
click at [301, 462] on div "Undo" at bounding box center [311, 554] width 20 height 8
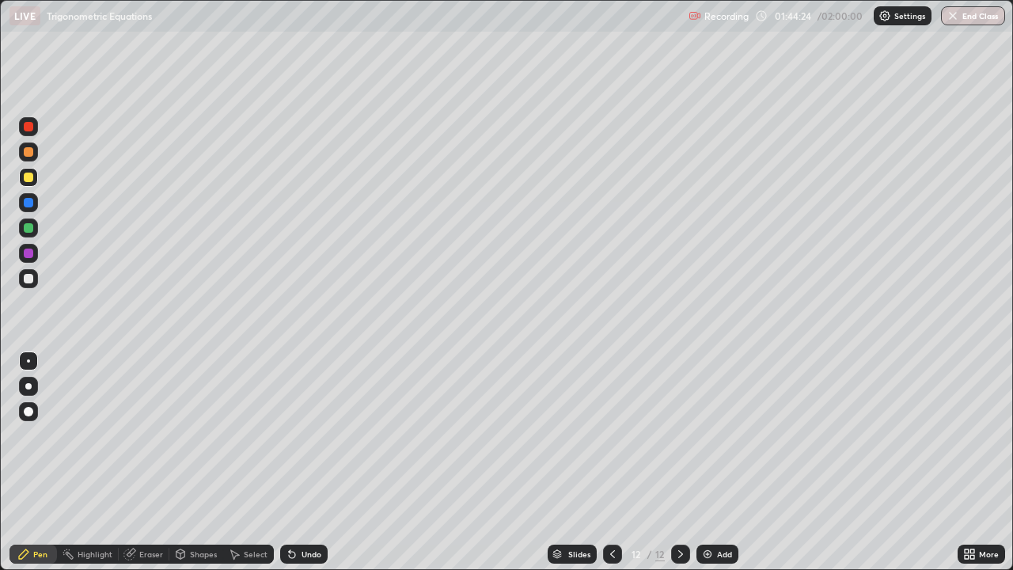
click at [293, 462] on icon at bounding box center [292, 555] width 6 height 6
click at [28, 279] on div at bounding box center [28, 278] width 9 height 9
click at [29, 183] on div at bounding box center [28, 177] width 19 height 19
click at [708, 462] on div "Add" at bounding box center [717, 553] width 42 height 19
click at [295, 462] on icon at bounding box center [292, 554] width 13 height 13
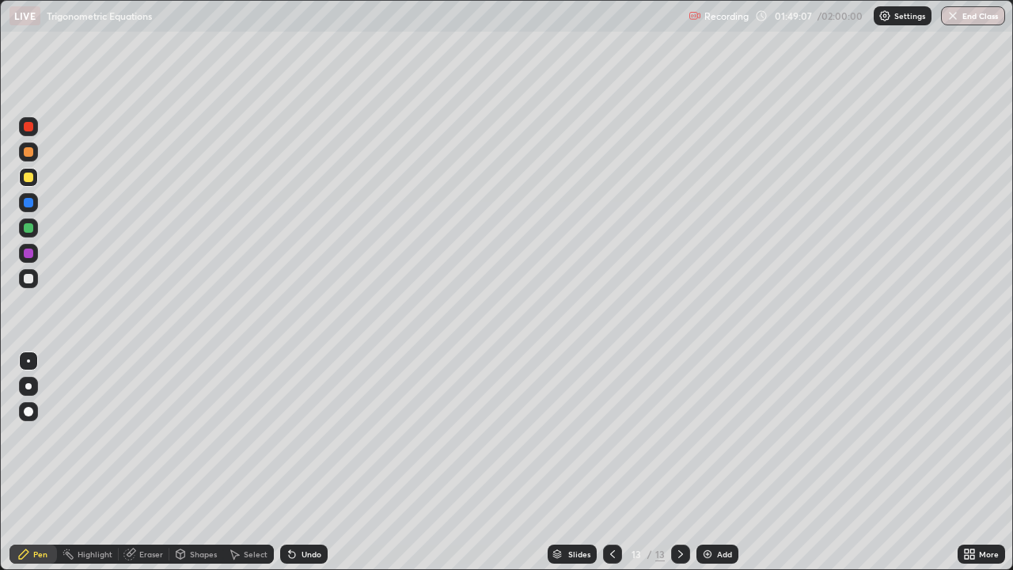
click at [301, 462] on div "Undo" at bounding box center [311, 554] width 20 height 8
click at [290, 462] on icon at bounding box center [292, 555] width 6 height 6
click at [298, 462] on div "Undo" at bounding box center [303, 553] width 47 height 19
click at [301, 462] on div "Undo" at bounding box center [311, 554] width 20 height 8
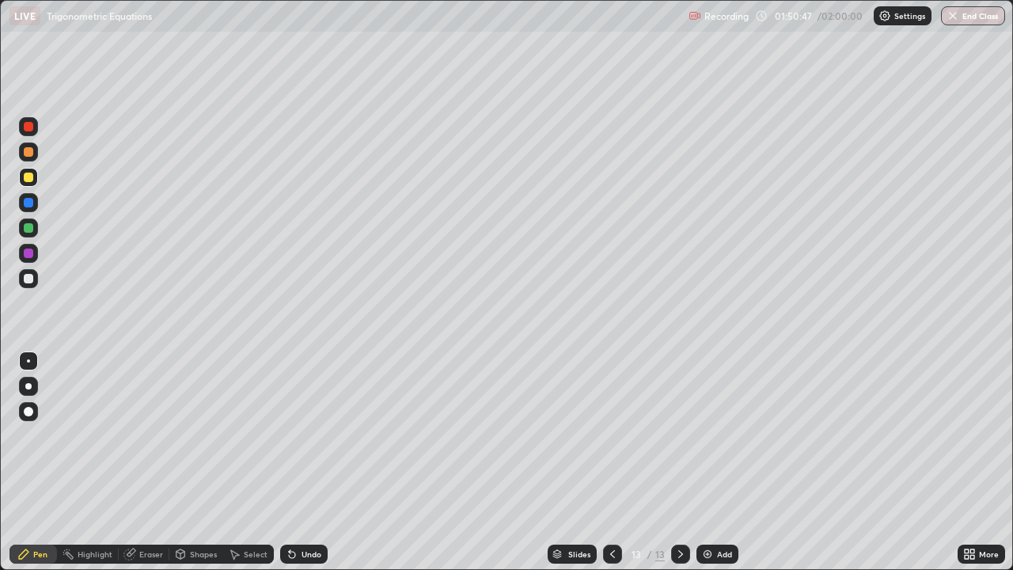
click at [26, 281] on div at bounding box center [28, 278] width 9 height 9
click at [971, 6] on button "End Class" at bounding box center [973, 15] width 64 height 19
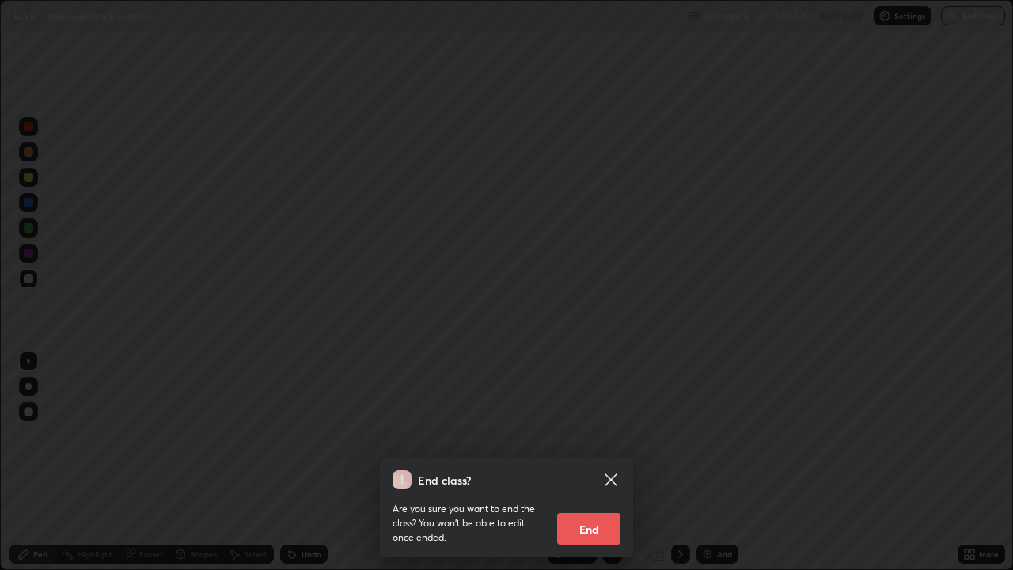
click at [589, 462] on button "End" at bounding box center [588, 529] width 63 height 32
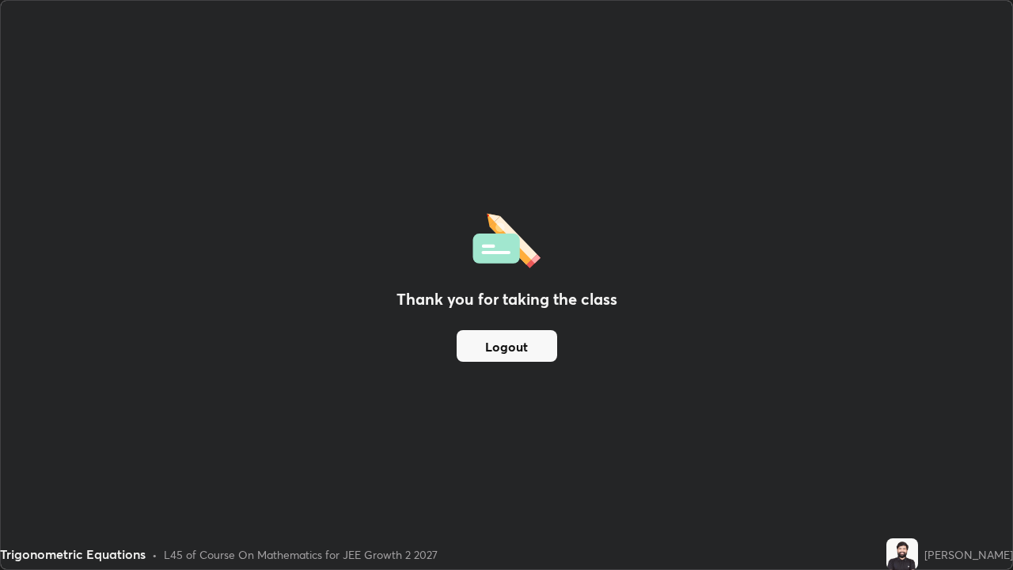
click at [526, 350] on button "Logout" at bounding box center [507, 346] width 100 height 32
